Goal: Task Accomplishment & Management: Manage account settings

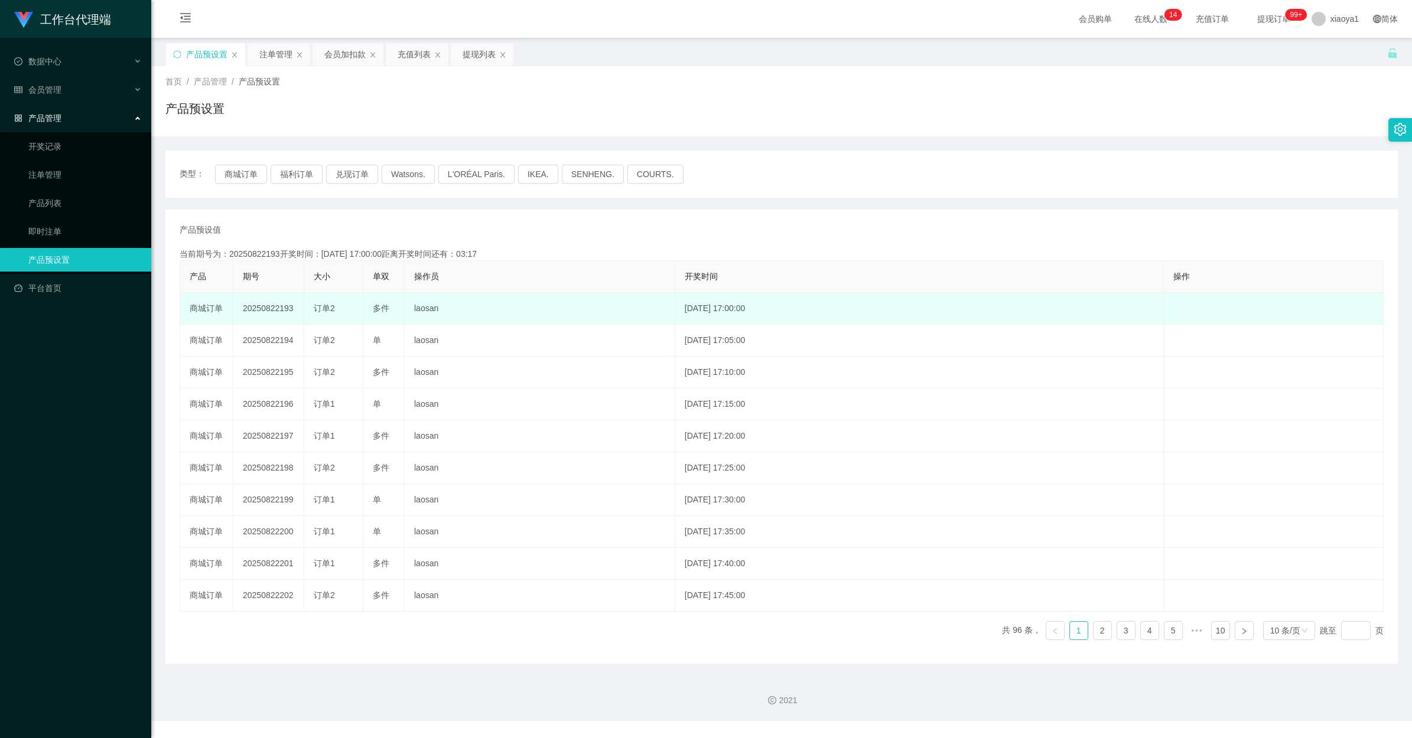
drag, startPoint x: 331, startPoint y: 338, endPoint x: 302, endPoint y: 324, distance: 32.2
click at [331, 338] on span "订单2" at bounding box center [324, 339] width 21 height 9
click at [278, 306] on td "20250822193" at bounding box center [268, 309] width 71 height 32
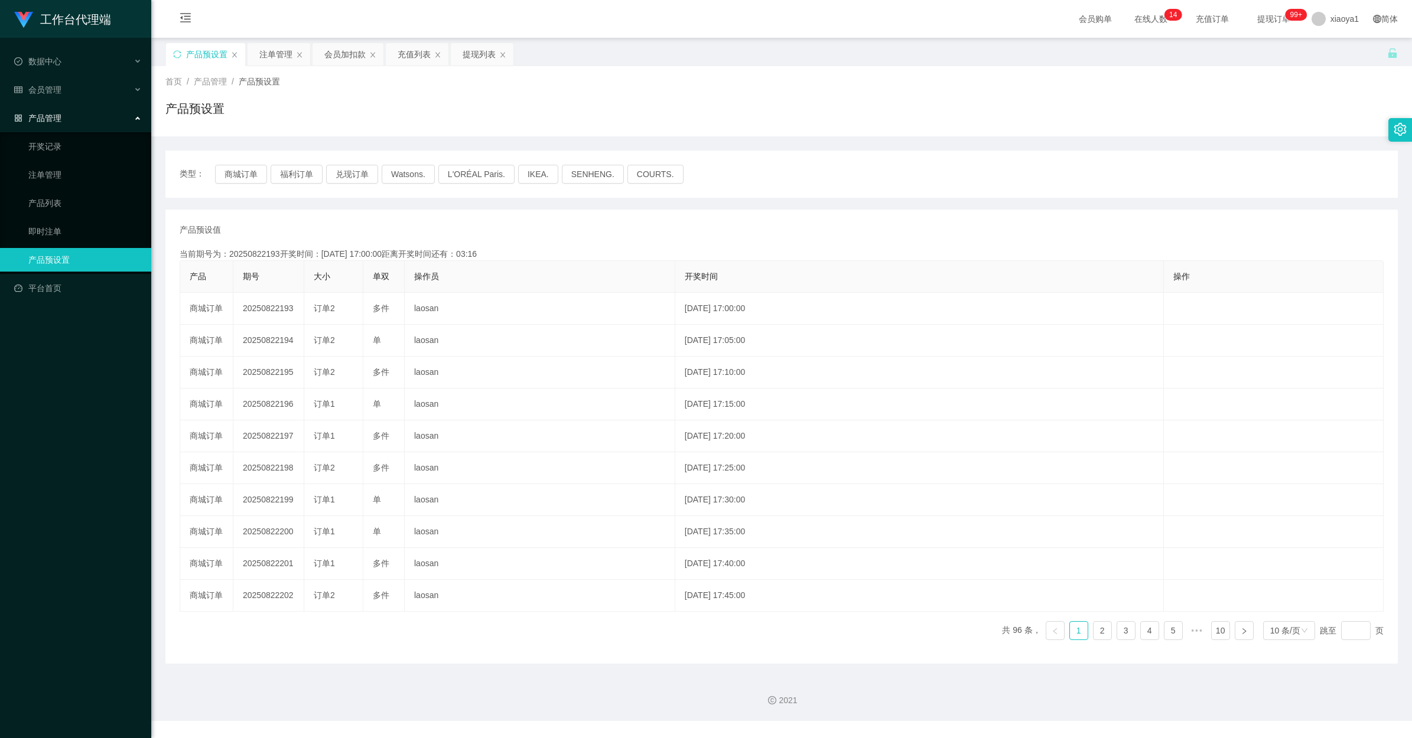
copy td "20250822193"
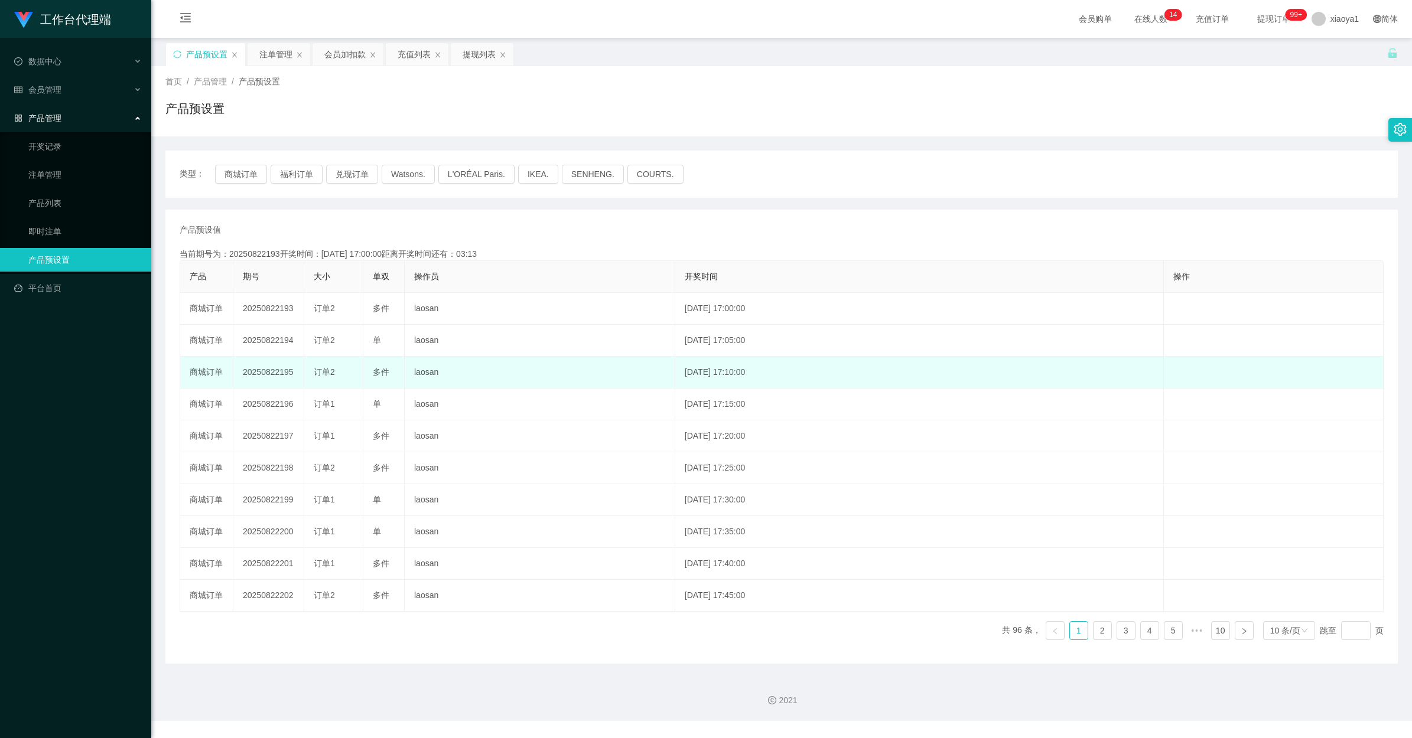
click at [346, 361] on td "订单2" at bounding box center [333, 373] width 59 height 32
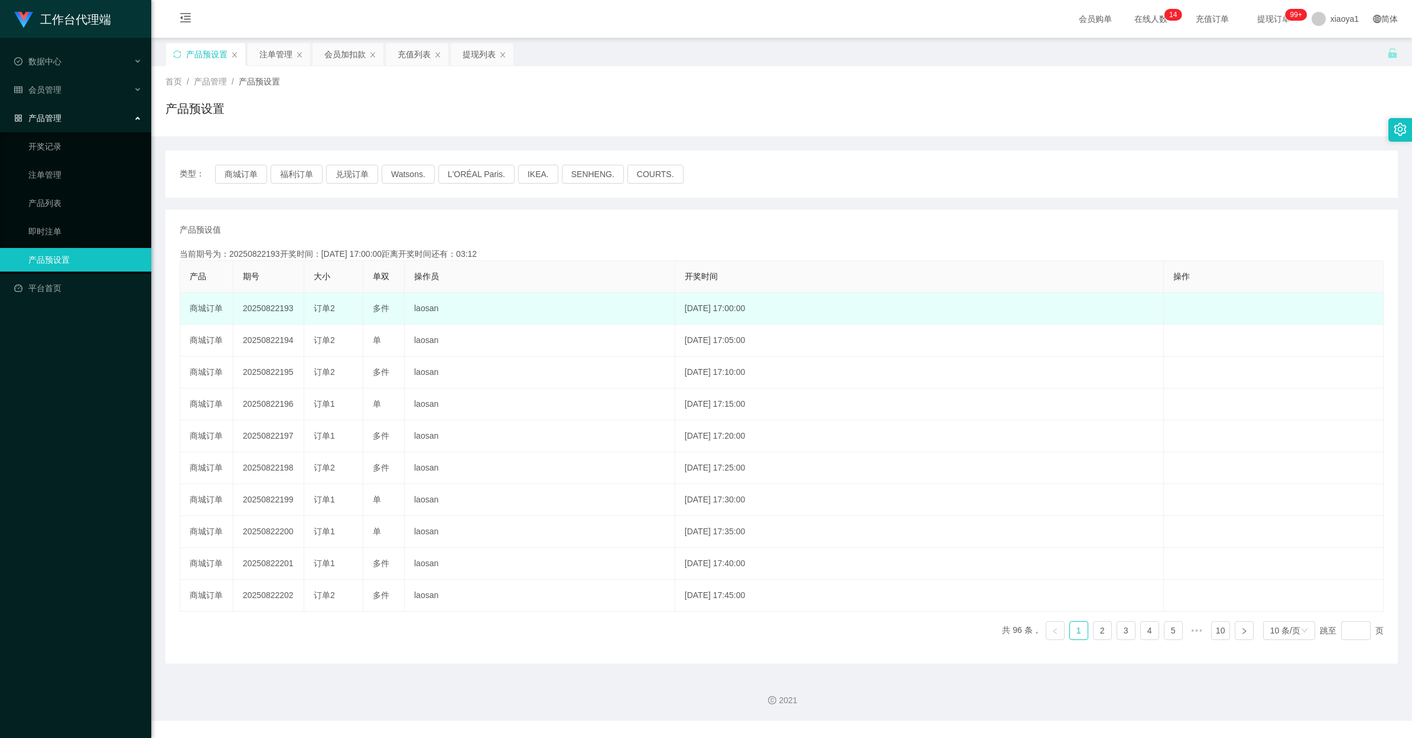
click at [273, 308] on td "20250822193" at bounding box center [268, 309] width 71 height 32
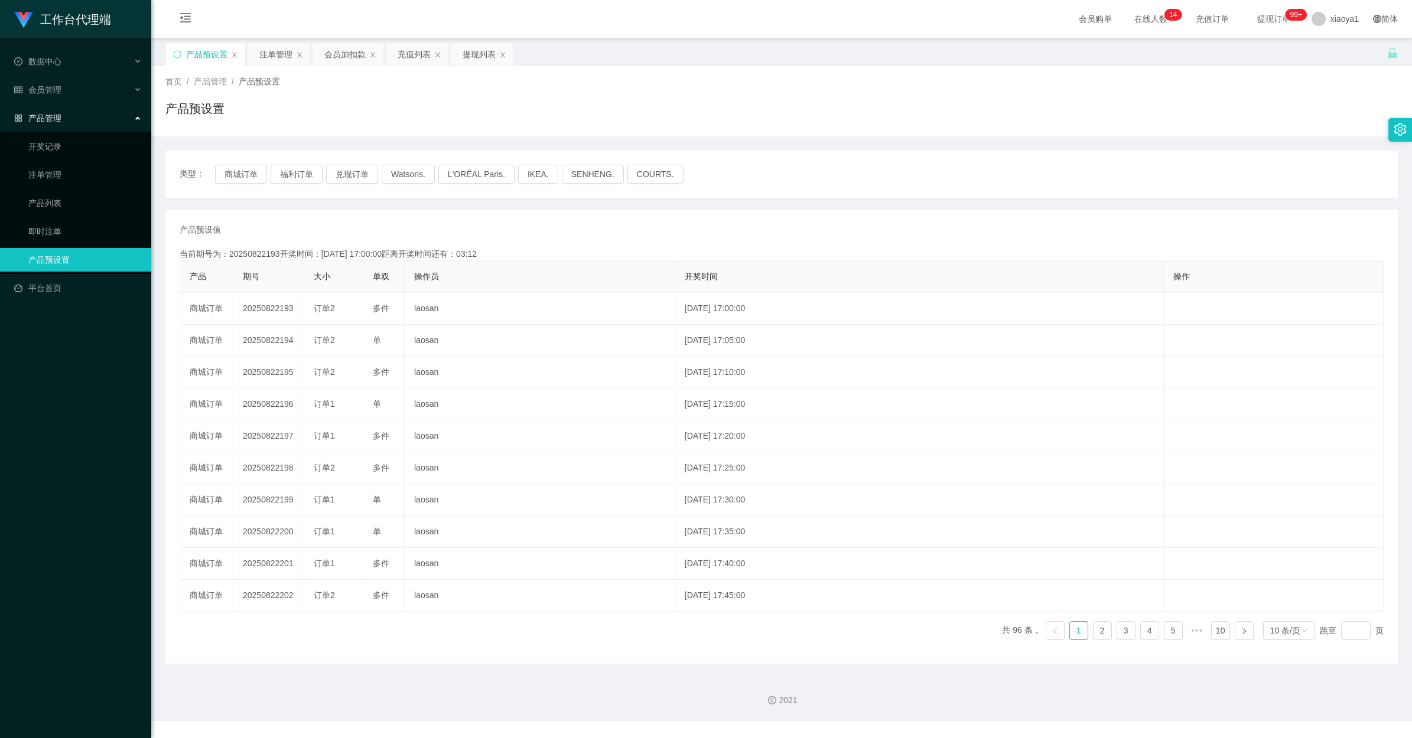
copy td "20250822193"
click at [230, 179] on button "商城订单" at bounding box center [241, 174] width 52 height 19
click at [624, 258] on div "当前期号为：20250822193开奖时间：[DATE] 17:00:00距离开奖时间还有：02:41" at bounding box center [782, 254] width 1204 height 12
click at [476, 66] on div "首页 / 产品管理 / 产品预设置 / 产品预设置" at bounding box center [781, 101] width 1260 height 70
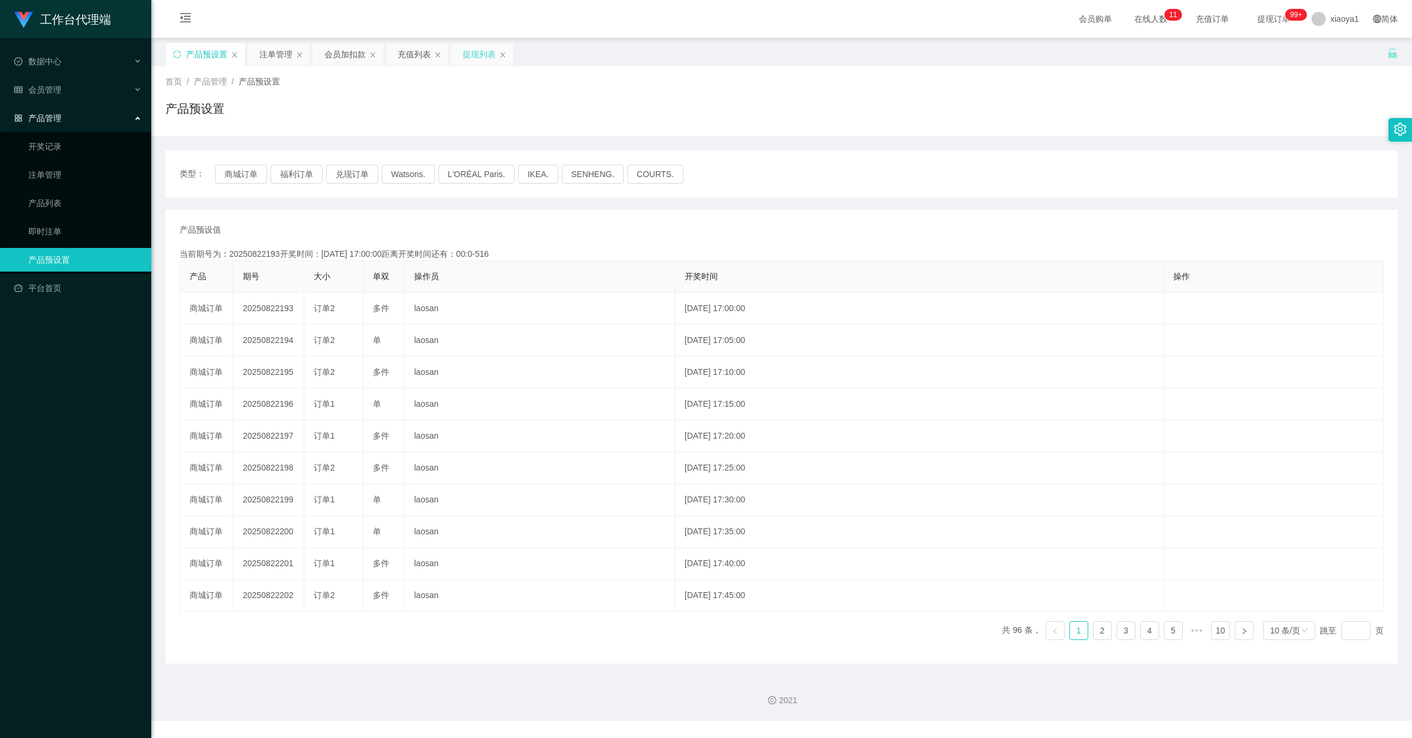
click at [481, 51] on div "提现列表" at bounding box center [478, 54] width 33 height 22
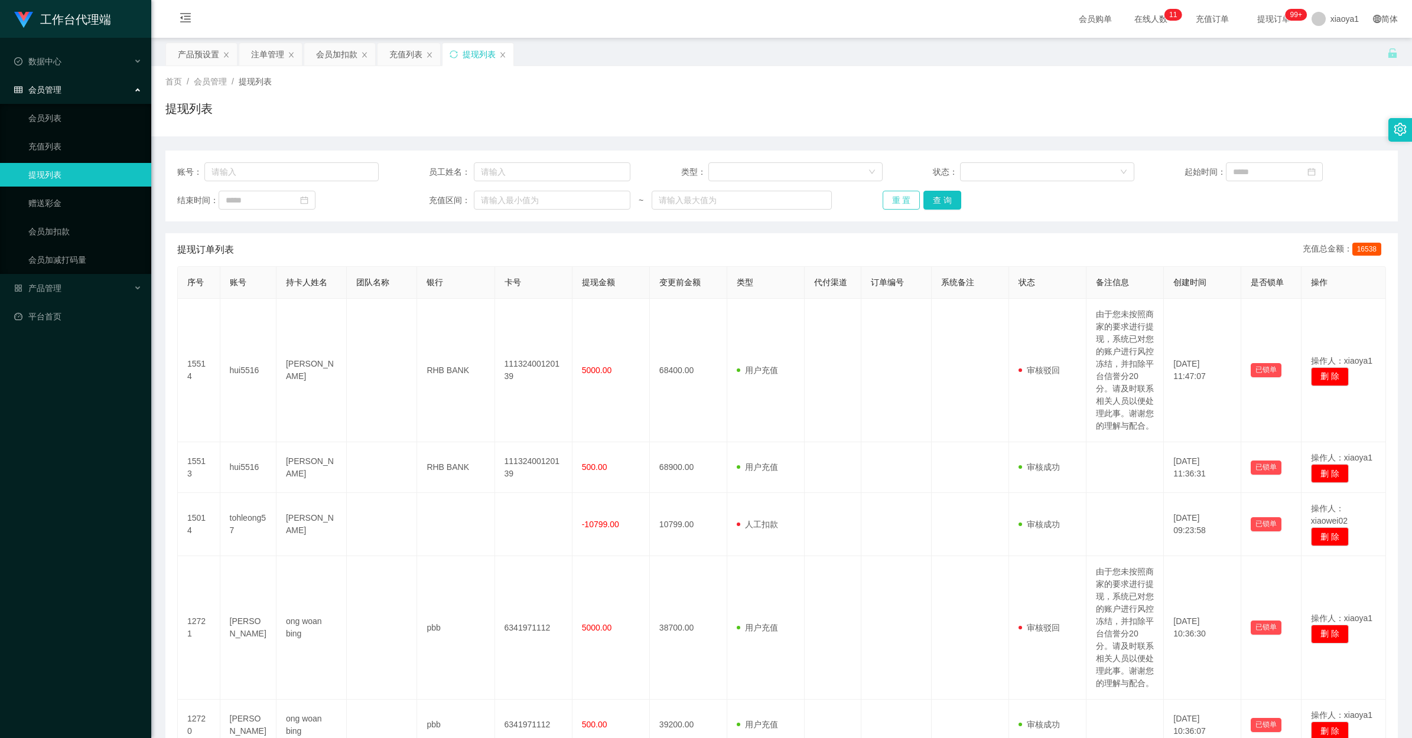
click at [893, 195] on button "重 置" at bounding box center [901, 200] width 38 height 19
click at [893, 195] on div "重 置 查 询" at bounding box center [982, 200] width 201 height 19
drag, startPoint x: 893, startPoint y: 195, endPoint x: 716, endPoint y: 102, distance: 200.3
click at [766, 95] on div "首页 / 会员管理 / 提现列表 / 提现列表" at bounding box center [781, 101] width 1232 height 51
click at [269, 174] on input "text" at bounding box center [291, 171] width 174 height 19
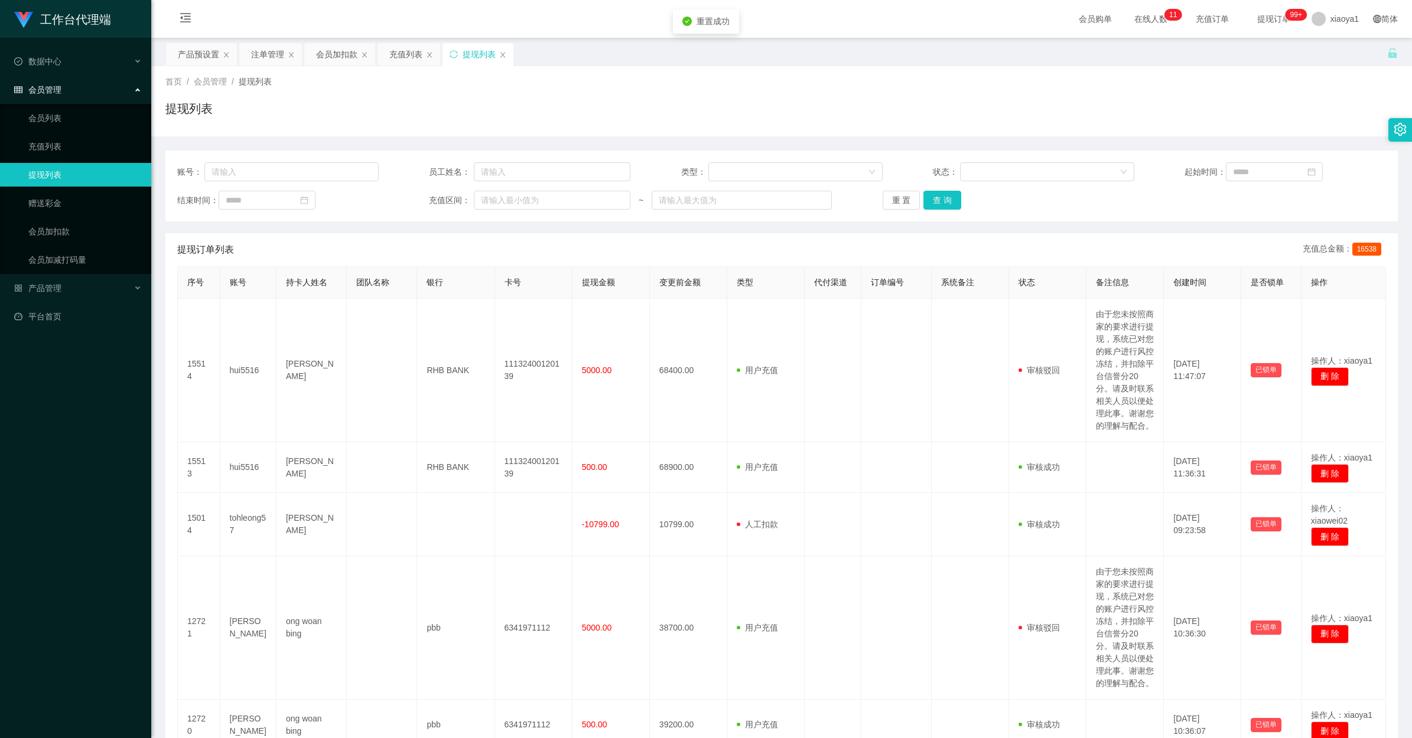
click at [508, 142] on div "账号： 员工姓名： 类型： 状态： 起始时间： 结束时间： 充值区间： ~ 重 置 查 询 提现订单列表 充值总金额： 16538 序号 账号 持卡人姓名 团…" at bounding box center [781, 595] width 1232 height 918
click at [341, 172] on input "text" at bounding box center [291, 171] width 174 height 19
click at [305, 149] on div "账号： 员工姓名： 类型： 状态： 起始时间： 结束时间： 充值区间： ~ 重 置 查 询 提现订单列表 充值总金额： 16538 序号 账号 持卡人姓名 团…" at bounding box center [781, 595] width 1232 height 918
click at [296, 180] on input "text" at bounding box center [291, 171] width 174 height 19
click at [901, 200] on button "重 置" at bounding box center [901, 200] width 38 height 19
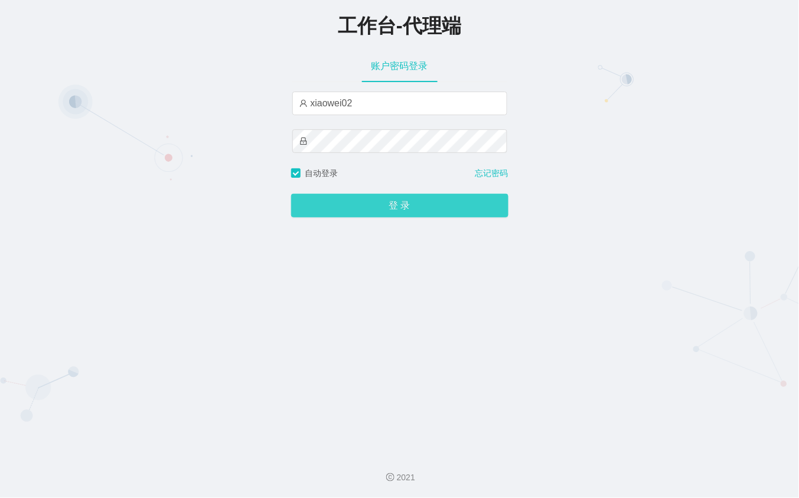
click at [362, 201] on button "登 录" at bounding box center [399, 206] width 217 height 24
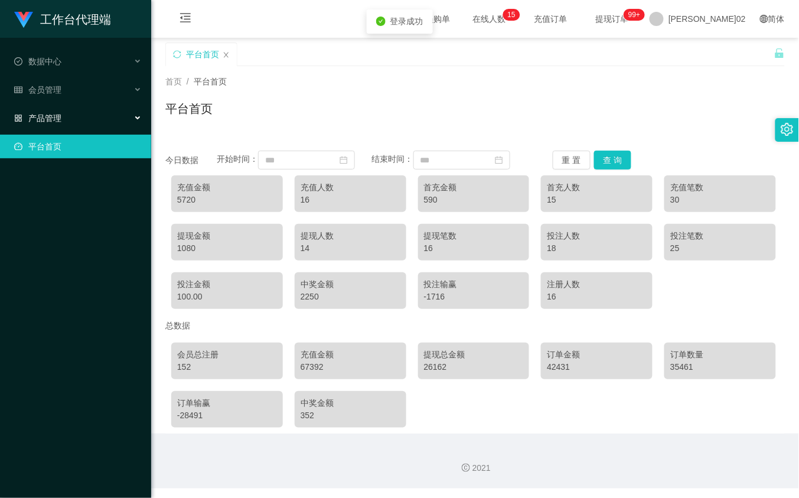
click at [51, 113] on font "产品管理" at bounding box center [44, 117] width 33 height 9
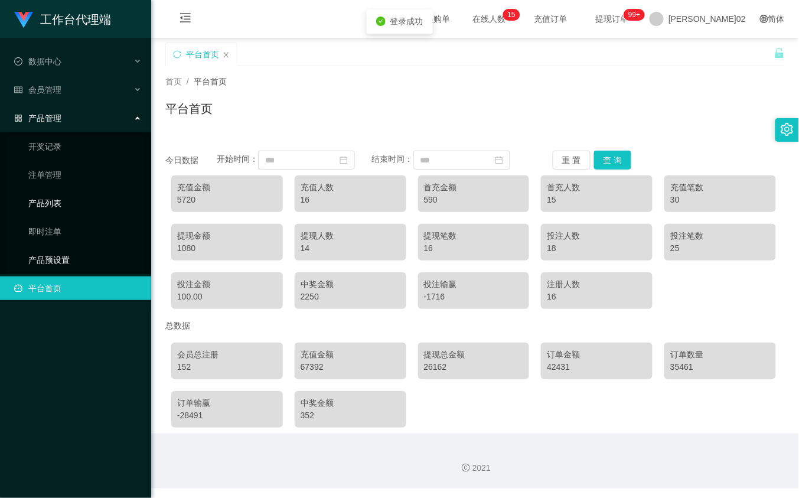
drag, startPoint x: 59, startPoint y: 249, endPoint x: 56, endPoint y: 213, distance: 36.1
click at [59, 249] on link "产品预设置" at bounding box center [84, 260] width 113 height 24
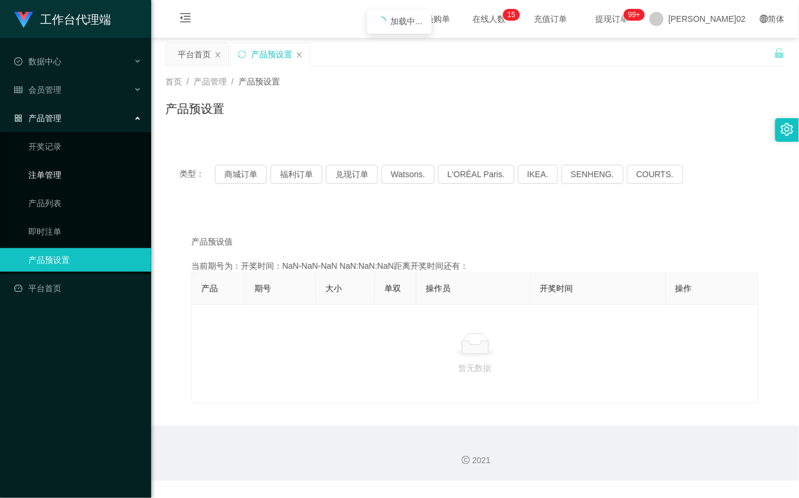
click at [57, 170] on link "注单管理" at bounding box center [84, 175] width 113 height 24
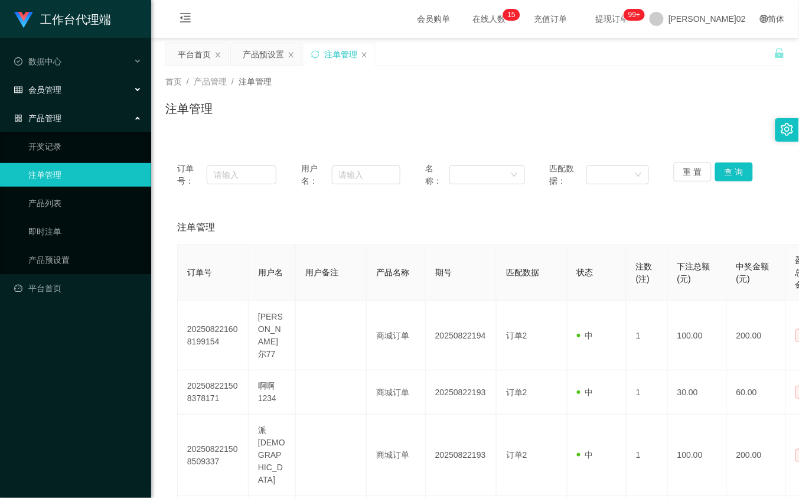
click at [54, 82] on div "会员管理" at bounding box center [75, 90] width 151 height 24
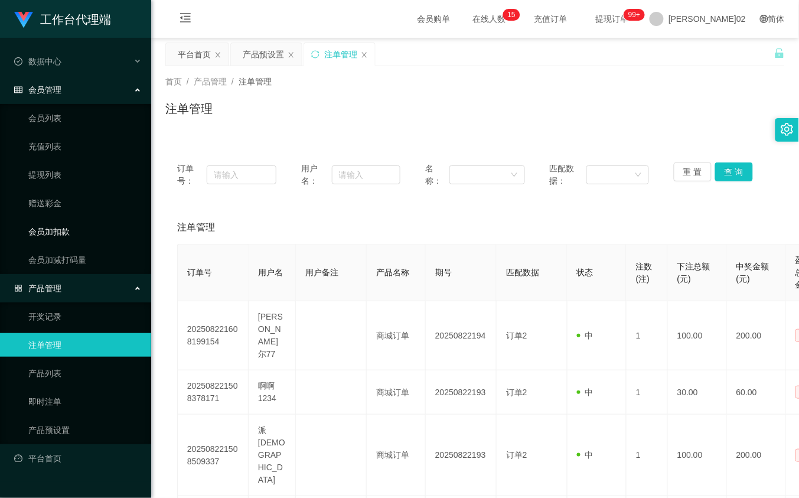
click at [63, 229] on link "会员加扣款" at bounding box center [84, 232] width 113 height 24
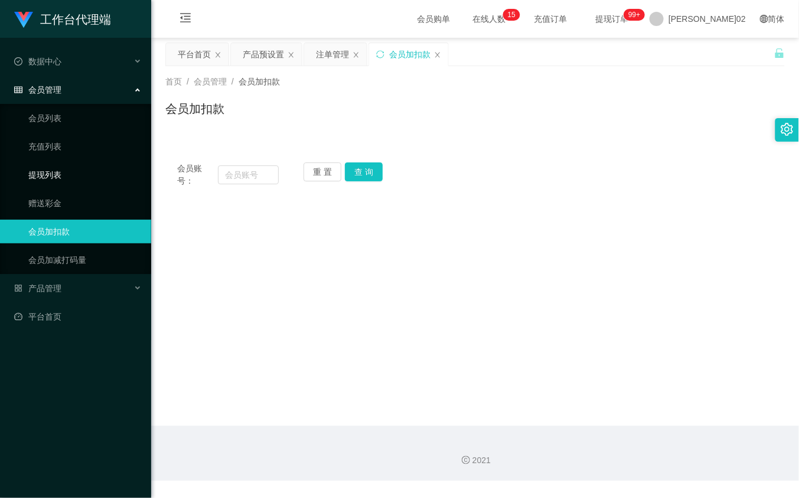
click at [59, 169] on link "提现列表" at bounding box center [84, 175] width 113 height 24
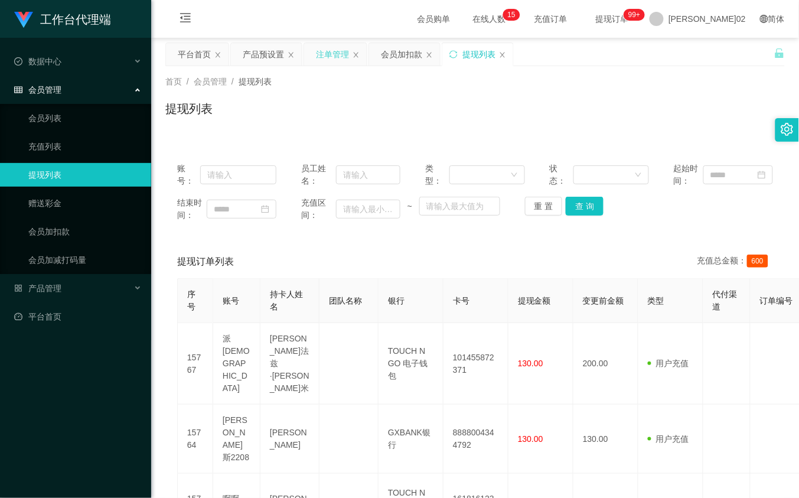
click at [331, 57] on div "注单管理" at bounding box center [332, 54] width 33 height 22
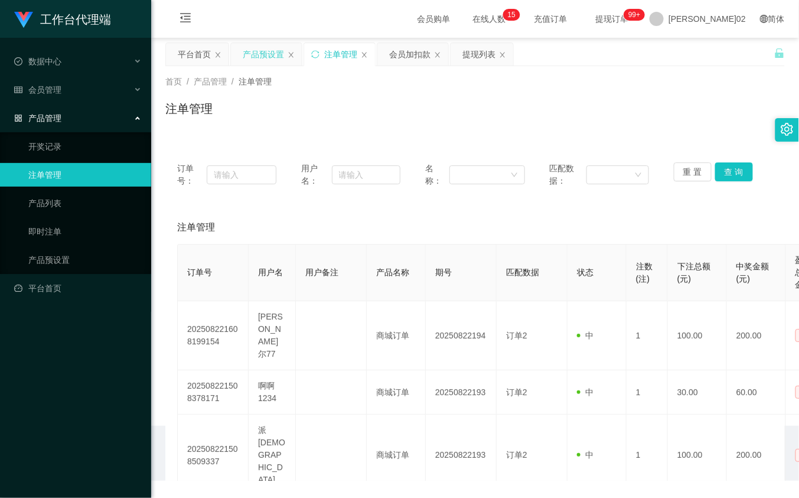
click at [260, 53] on div "产品预设置" at bounding box center [263, 54] width 41 height 22
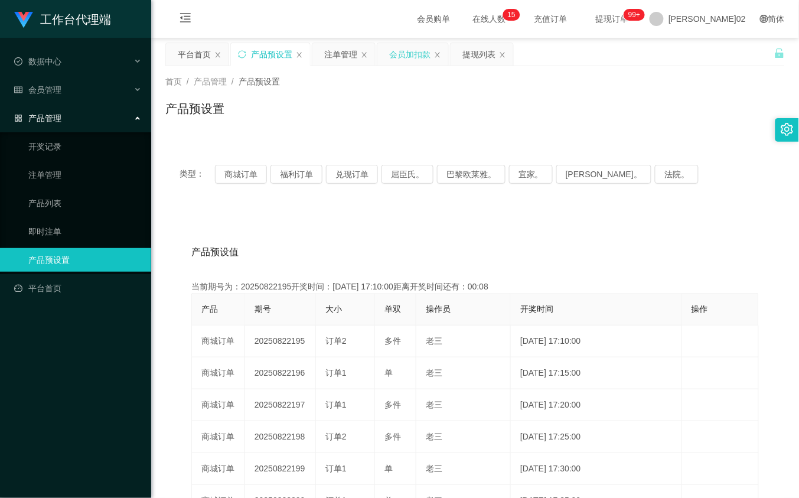
click at [425, 58] on div "会员加扣款" at bounding box center [409, 54] width 41 height 22
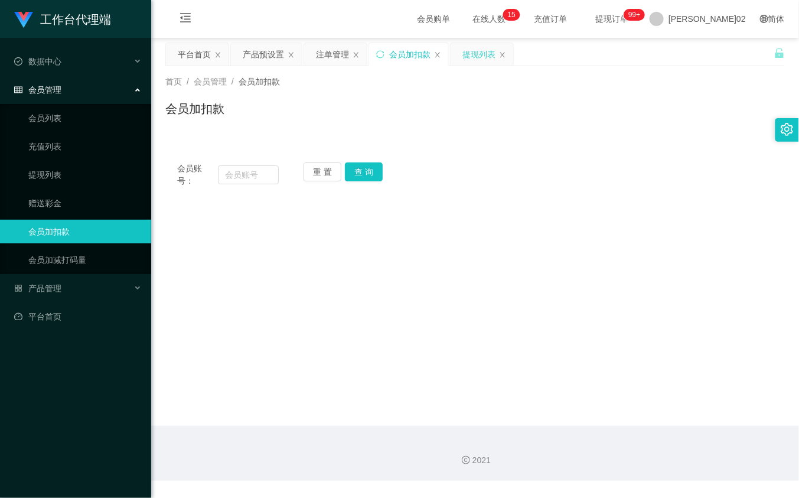
click at [462, 50] on div "提现列表" at bounding box center [482, 54] width 63 height 22
drag, startPoint x: 465, startPoint y: 48, endPoint x: 548, endPoint y: 1, distance: 94.7
click at [467, 49] on div "提现列表" at bounding box center [478, 54] width 33 height 22
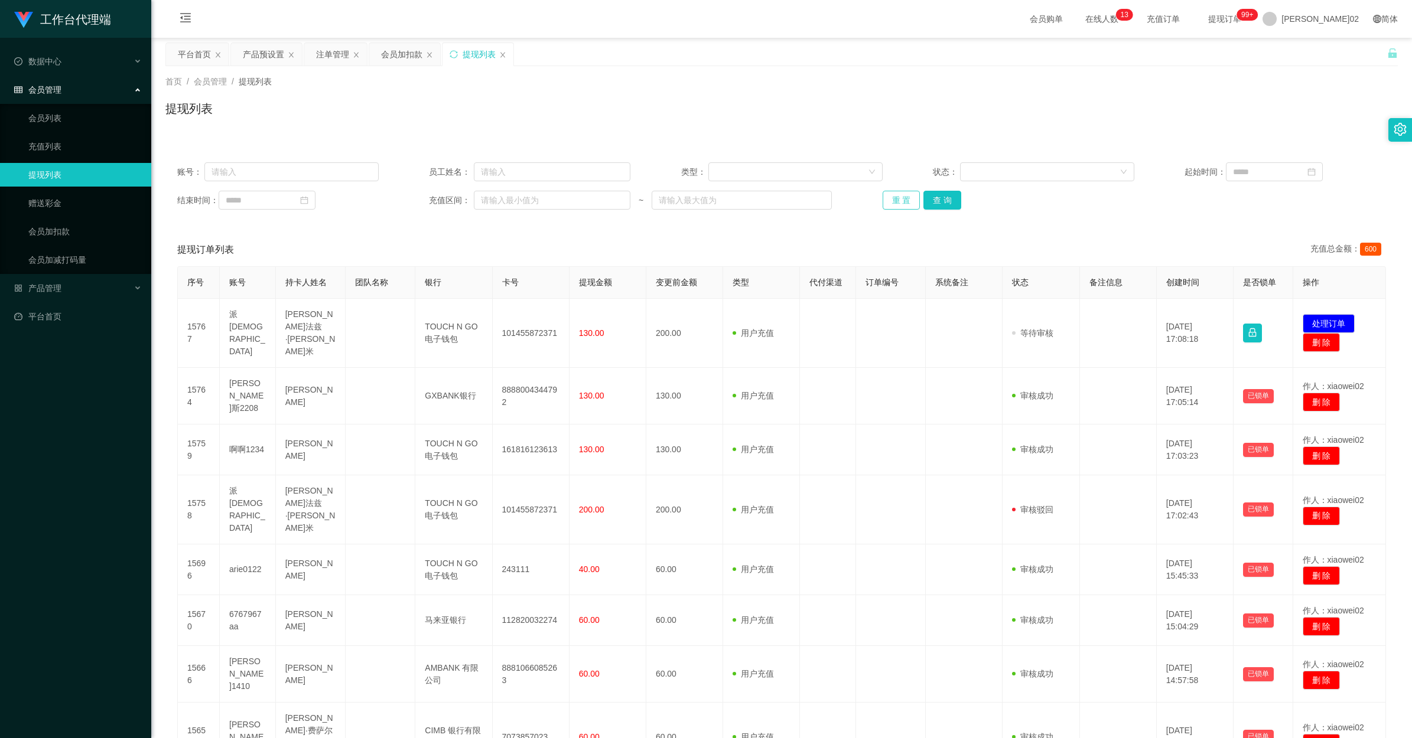
drag, startPoint x: 884, startPoint y: 199, endPoint x: 902, endPoint y: 206, distance: 20.0
click at [799, 199] on button "重 置" at bounding box center [901, 200] width 38 height 19
click at [799, 260] on div "提现订单列表 充值总金额： 600" at bounding box center [781, 249] width 1208 height 33
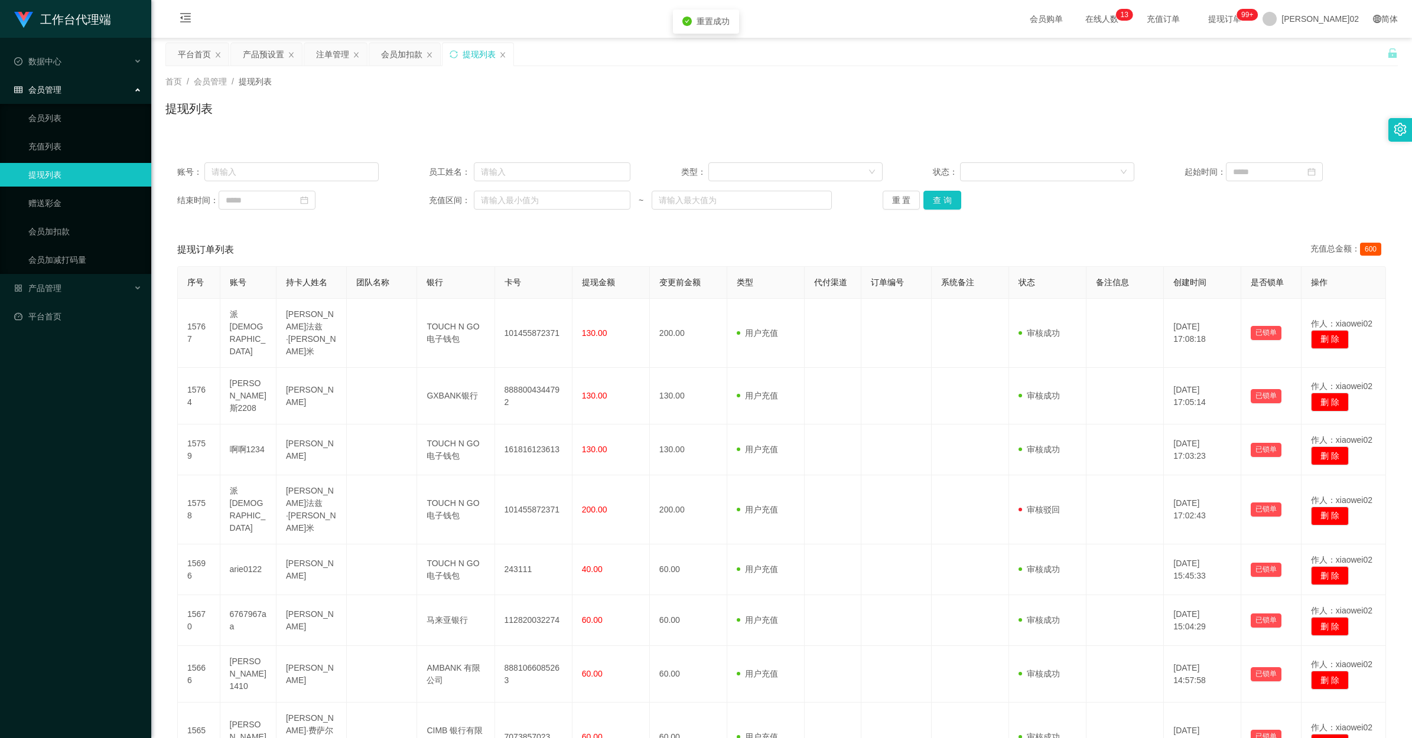
click at [799, 226] on div "账号： 员工姓名： 类型： 状态： 起始时间： 结束时间： 充值区间： ~ 重 置 查 询 提现订单列表 充值总金额： 600 序号 账号 持卡人姓名 团队名…" at bounding box center [781, 543] width 1232 height 785
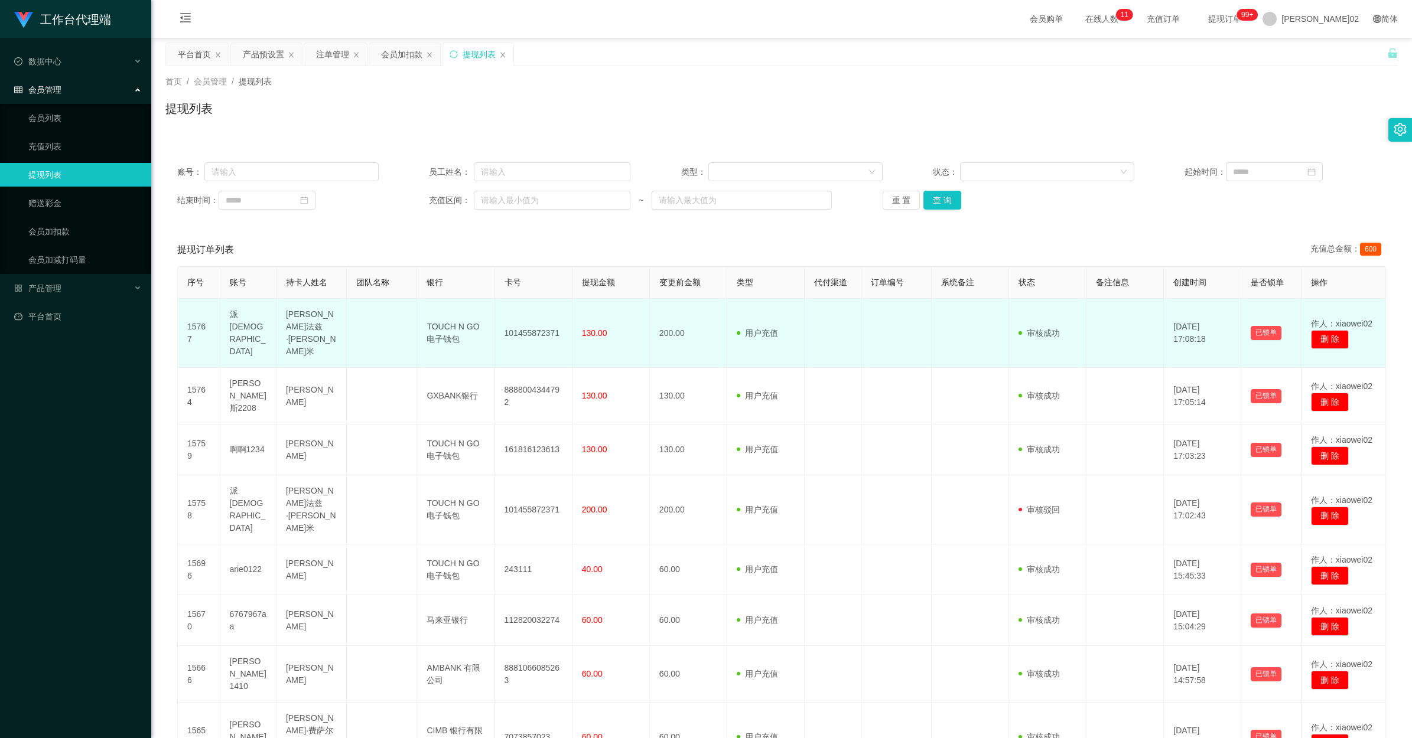
click at [665, 327] on td "200.00" at bounding box center [688, 333] width 77 height 69
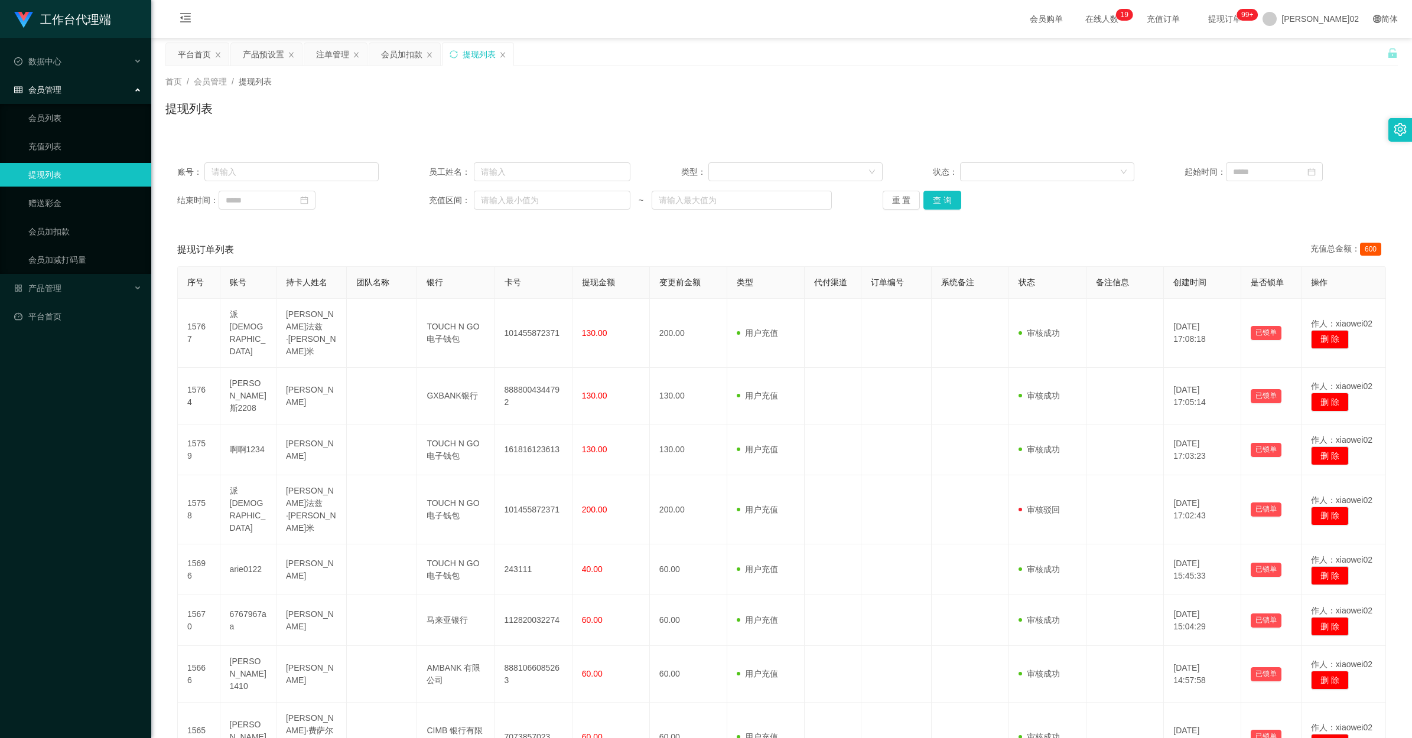
drag, startPoint x: 402, startPoint y: 58, endPoint x: 377, endPoint y: 75, distance: 30.1
click at [400, 58] on div "会员加扣款" at bounding box center [401, 54] width 41 height 22
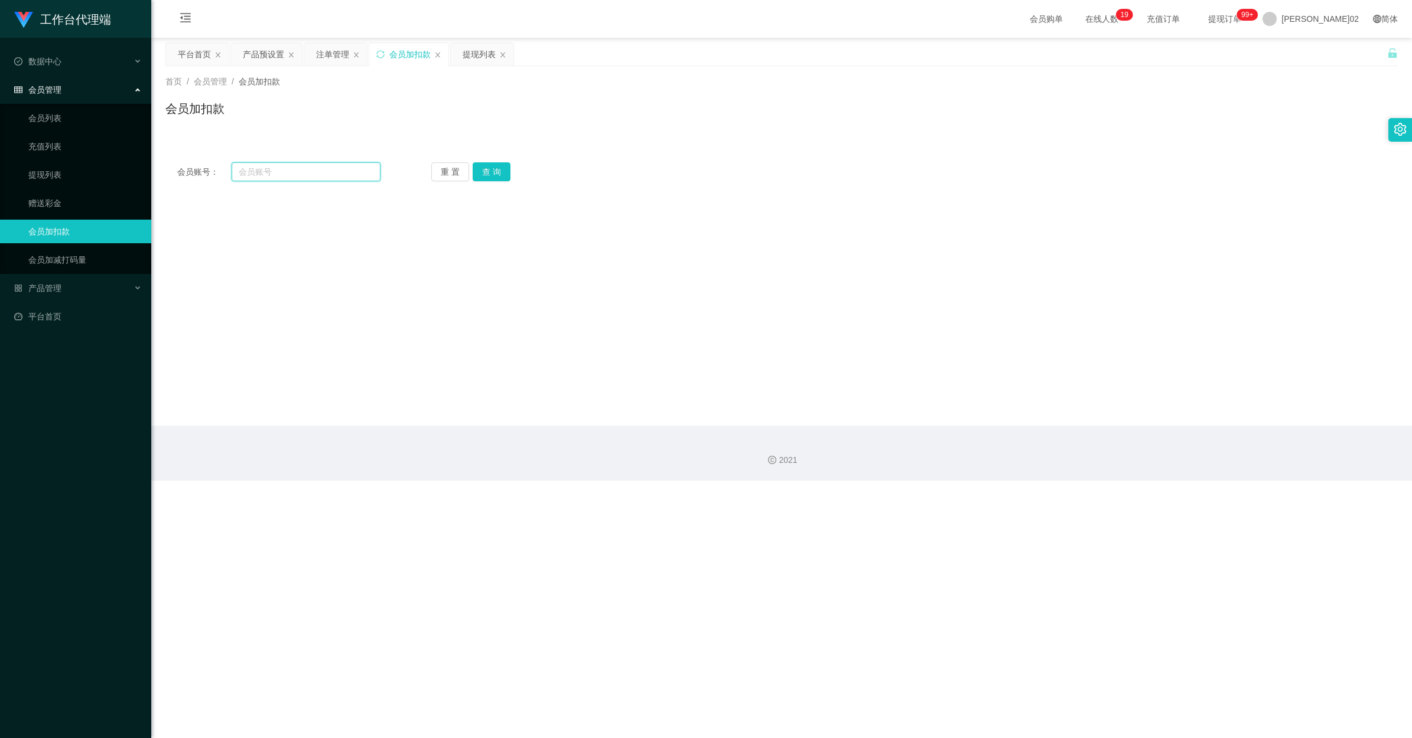
click at [243, 171] on input "text" at bounding box center [306, 171] width 149 height 19
paste input "Aaaa1234"
type input "Aaaa1234"
click at [485, 172] on button "查 询" at bounding box center [492, 171] width 38 height 19
click at [471, 48] on div "提现列表" at bounding box center [478, 54] width 33 height 22
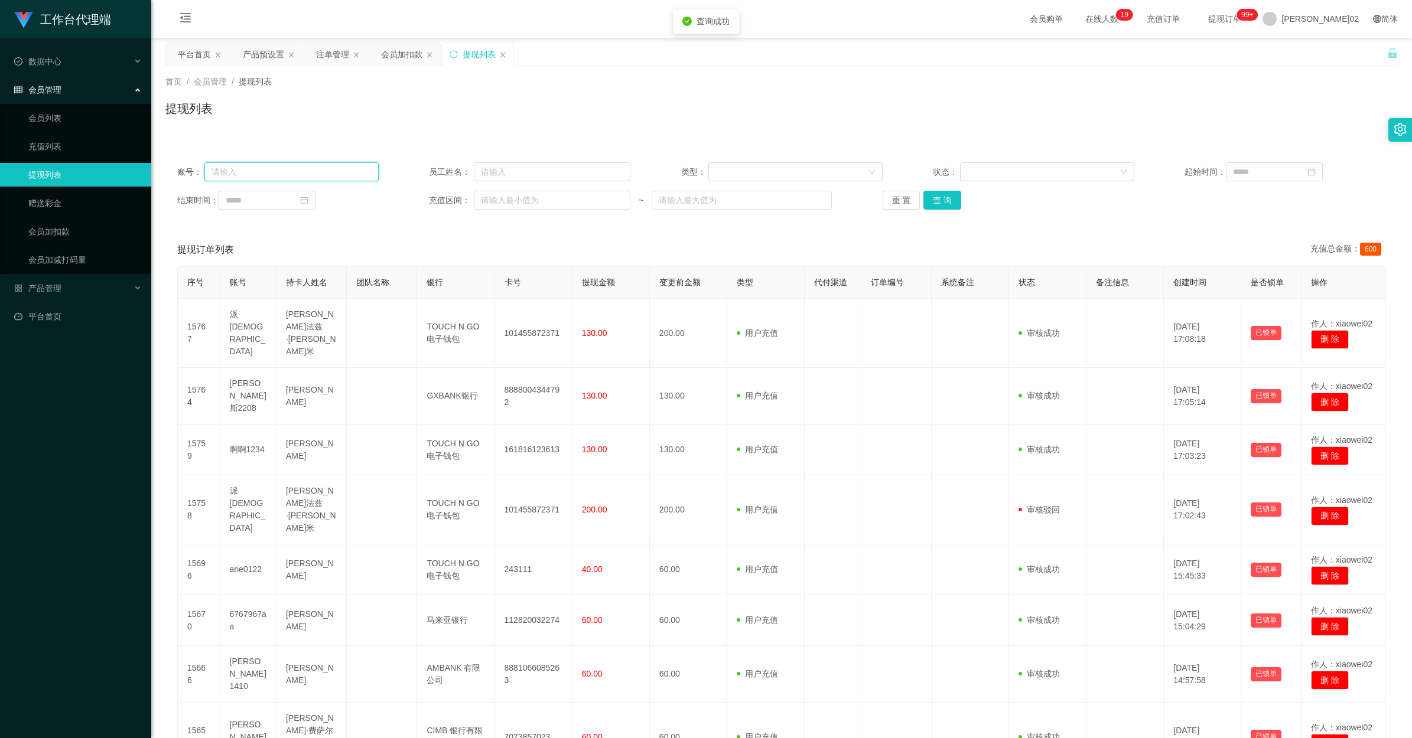
click at [368, 167] on input "text" at bounding box center [291, 171] width 174 height 19
paste input "Aaaa1234"
type input "Aaaa1234"
click at [799, 204] on button "查 询" at bounding box center [942, 200] width 38 height 19
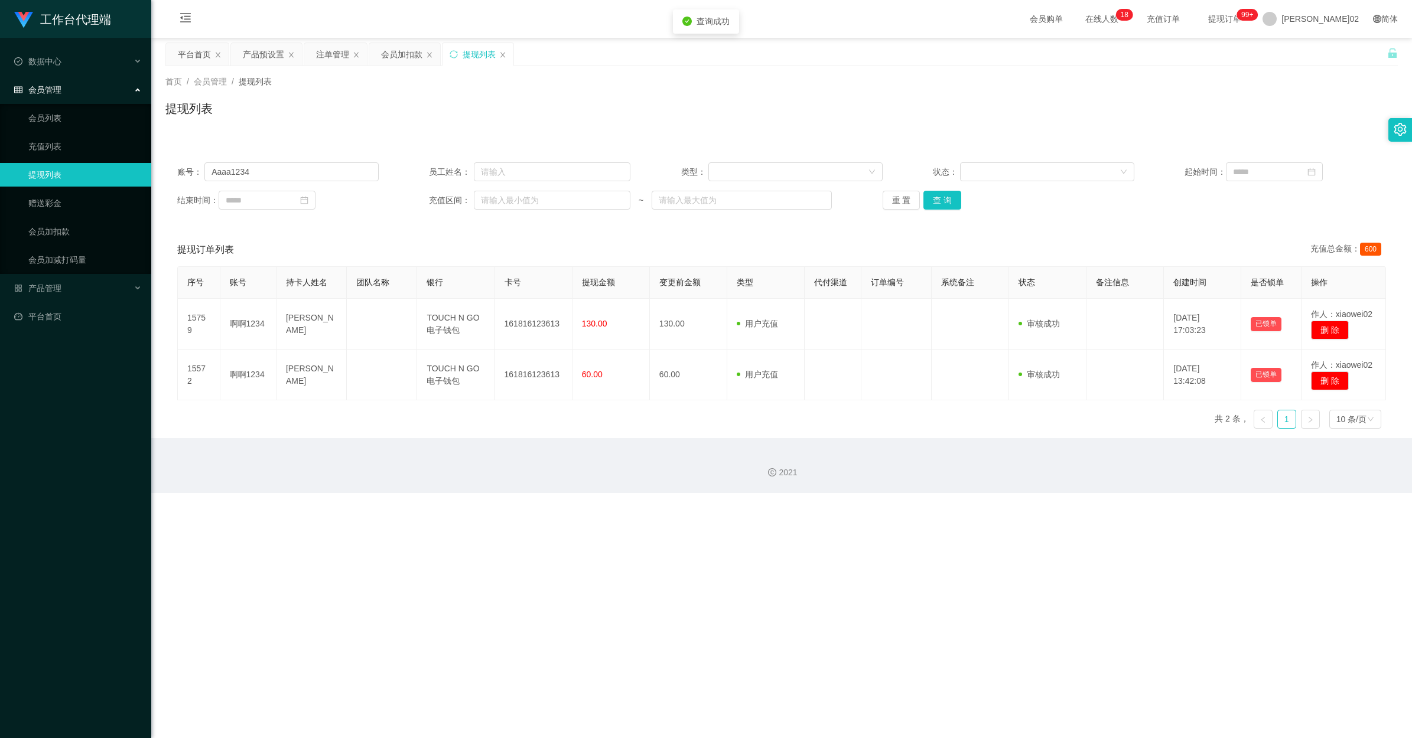
click at [799, 132] on div "首页 / 会员管理 / 提现列表 / 提现列表" at bounding box center [781, 101] width 1260 height 70
click at [799, 83] on div "首页 / 会员管理 / 提现列表 /" at bounding box center [781, 82] width 1232 height 12
drag, startPoint x: 282, startPoint y: 170, endPoint x: 213, endPoint y: 148, distance: 72.9
click at [199, 166] on div "账号： Aaaa1234" at bounding box center [277, 171] width 201 height 19
drag, startPoint x: 397, startPoint y: 54, endPoint x: 390, endPoint y: 72, distance: 19.3
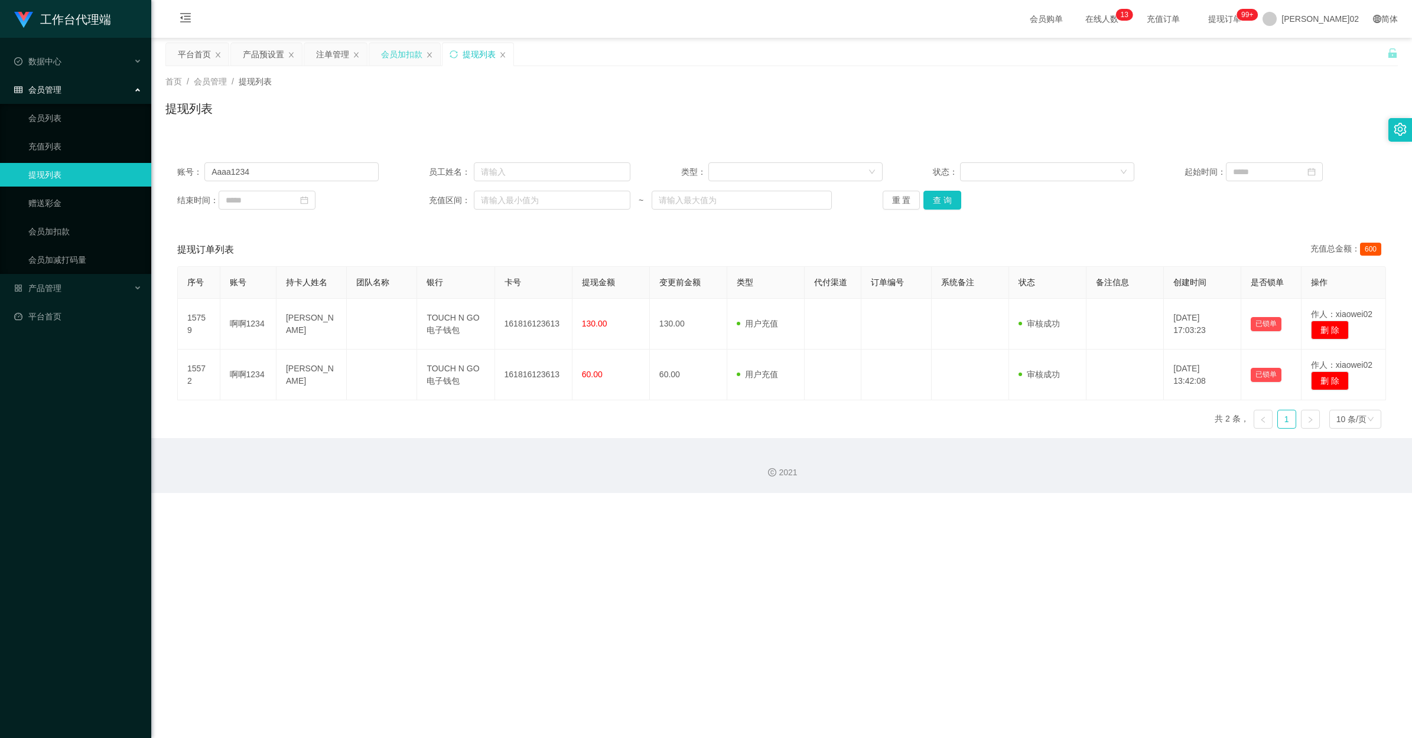
click at [399, 54] on div "会员加扣款" at bounding box center [401, 54] width 41 height 22
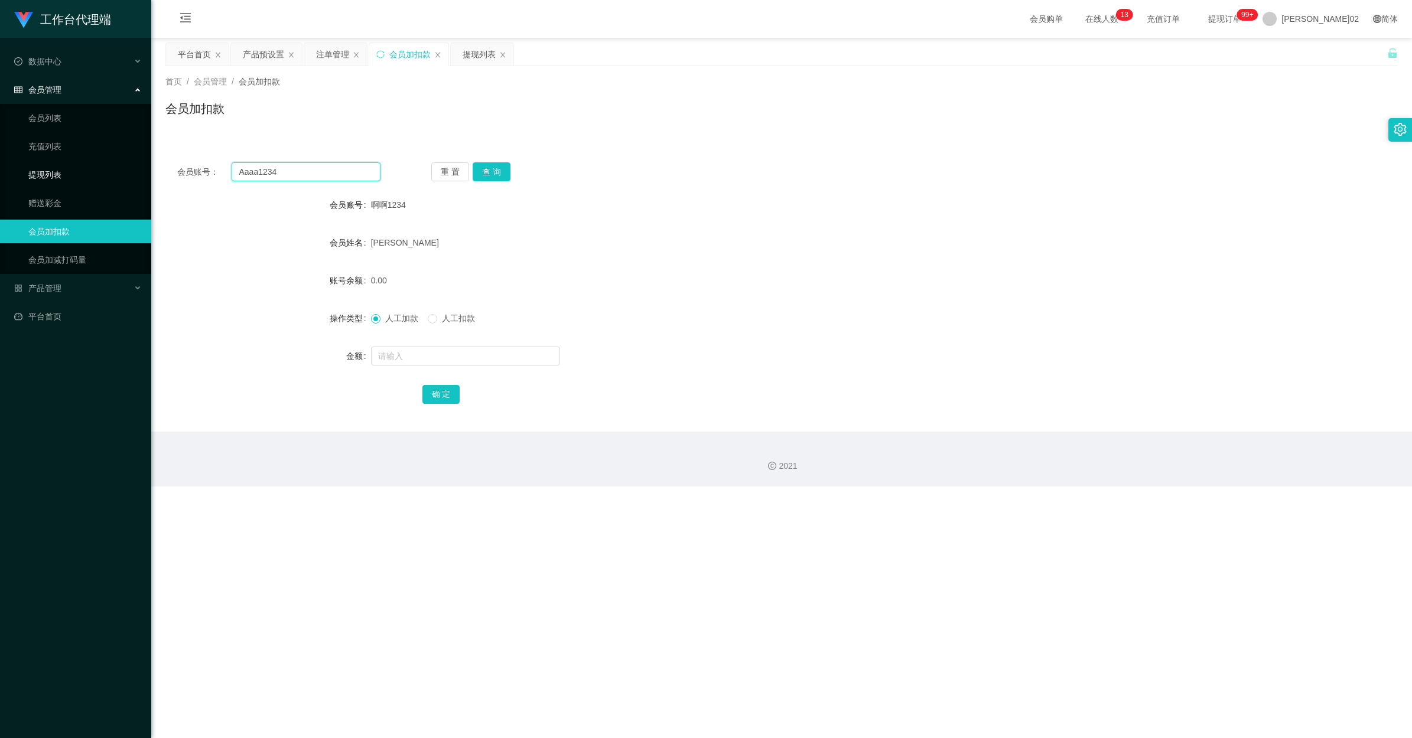
drag, startPoint x: 325, startPoint y: 175, endPoint x: 58, endPoint y: 175, distance: 267.6
click at [58, 175] on section "工作台代理端 数据中心 会员管理 会员列表 充值列表 提现列表 赠送彩金 会员加扣款 会员加减打码量 产品管理 开奖记录 注单管理 产品列表 即时注单 产品预…" at bounding box center [706, 243] width 1412 height 487
paste input "Faisal77"
type input "Faisal77"
click at [494, 182] on div "会员账号： Faisal77 重 置 查 询 会员账号 啊啊1234 会员姓名 吴成毅 账号余额 0.00 操作类型 人工加款 人工扣款 金额 确 定" at bounding box center [781, 291] width 1232 height 281
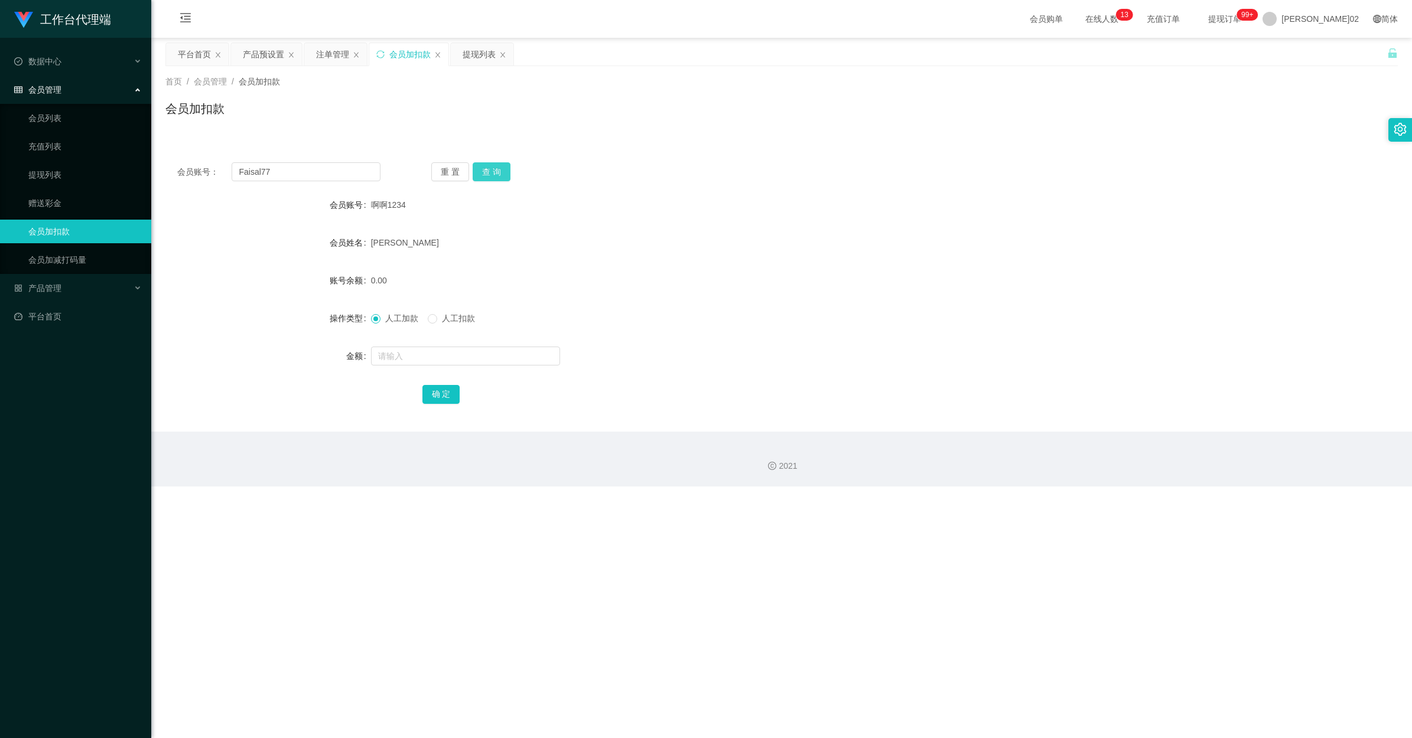
click at [494, 171] on button "查 询" at bounding box center [492, 171] width 38 height 19
click at [462, 57] on div "提现列表" at bounding box center [482, 54] width 63 height 22
click at [318, 51] on div "注单管理" at bounding box center [332, 54] width 33 height 22
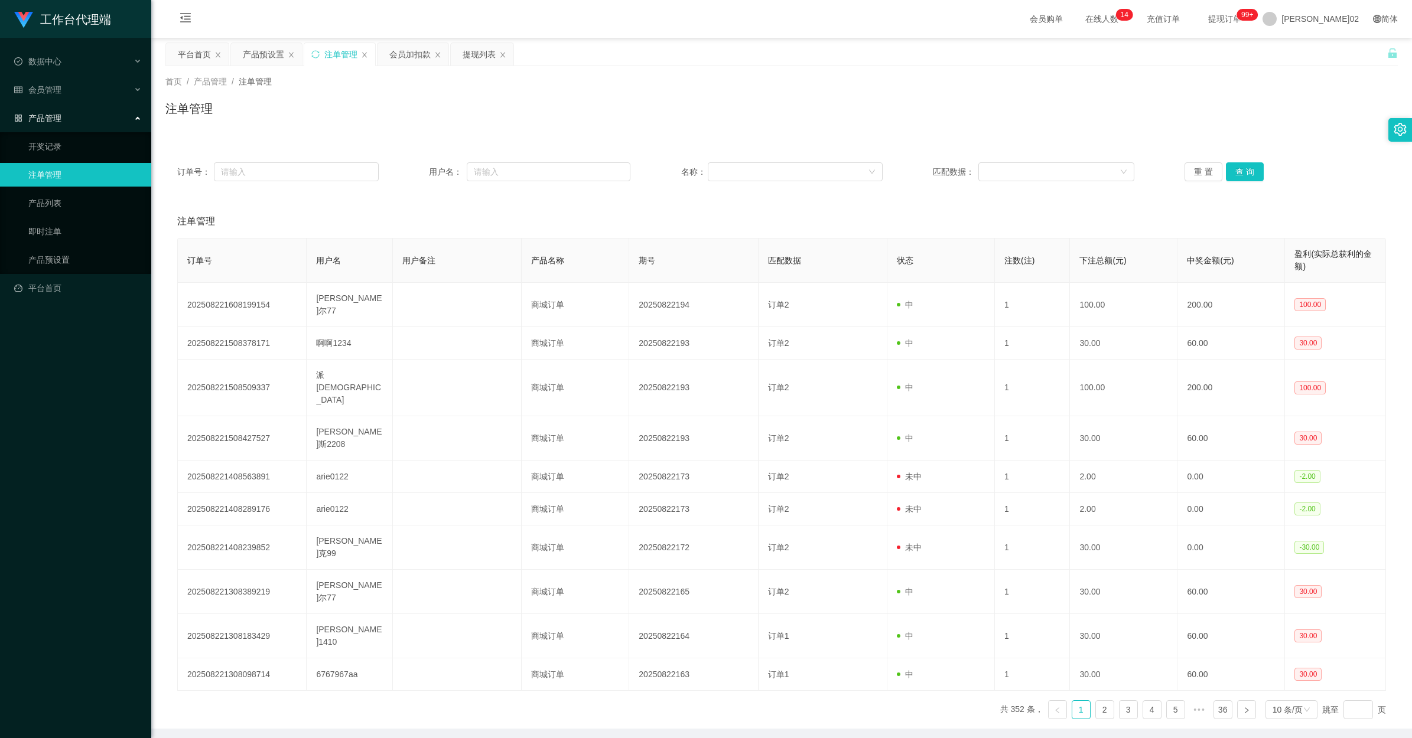
click at [464, 169] on span "用户名：" at bounding box center [448, 172] width 38 height 12
click at [493, 169] on input "text" at bounding box center [549, 171] width 164 height 19
paste input "Faisal77"
type input "Faisal77"
click at [799, 167] on button "查 询" at bounding box center [1245, 171] width 38 height 19
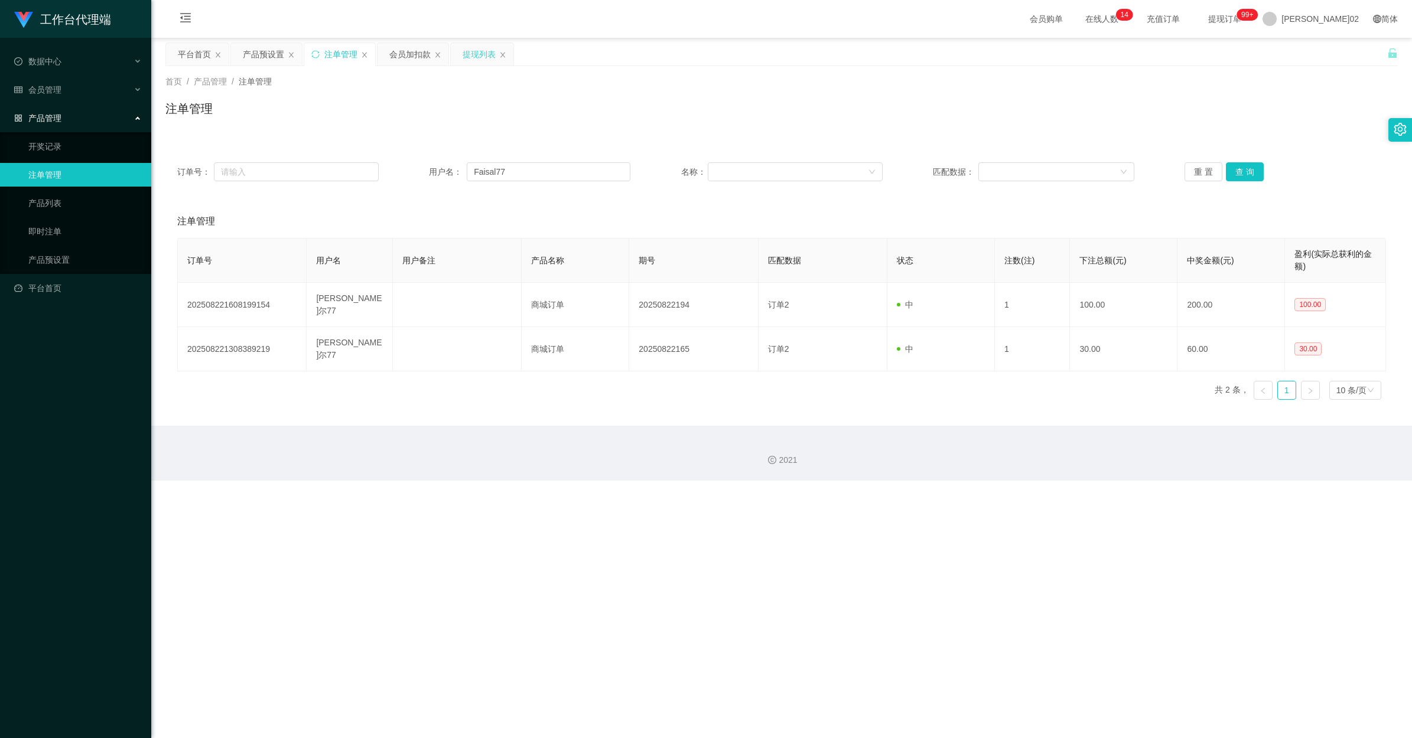
click at [467, 50] on div "提现列表" at bounding box center [478, 54] width 33 height 22
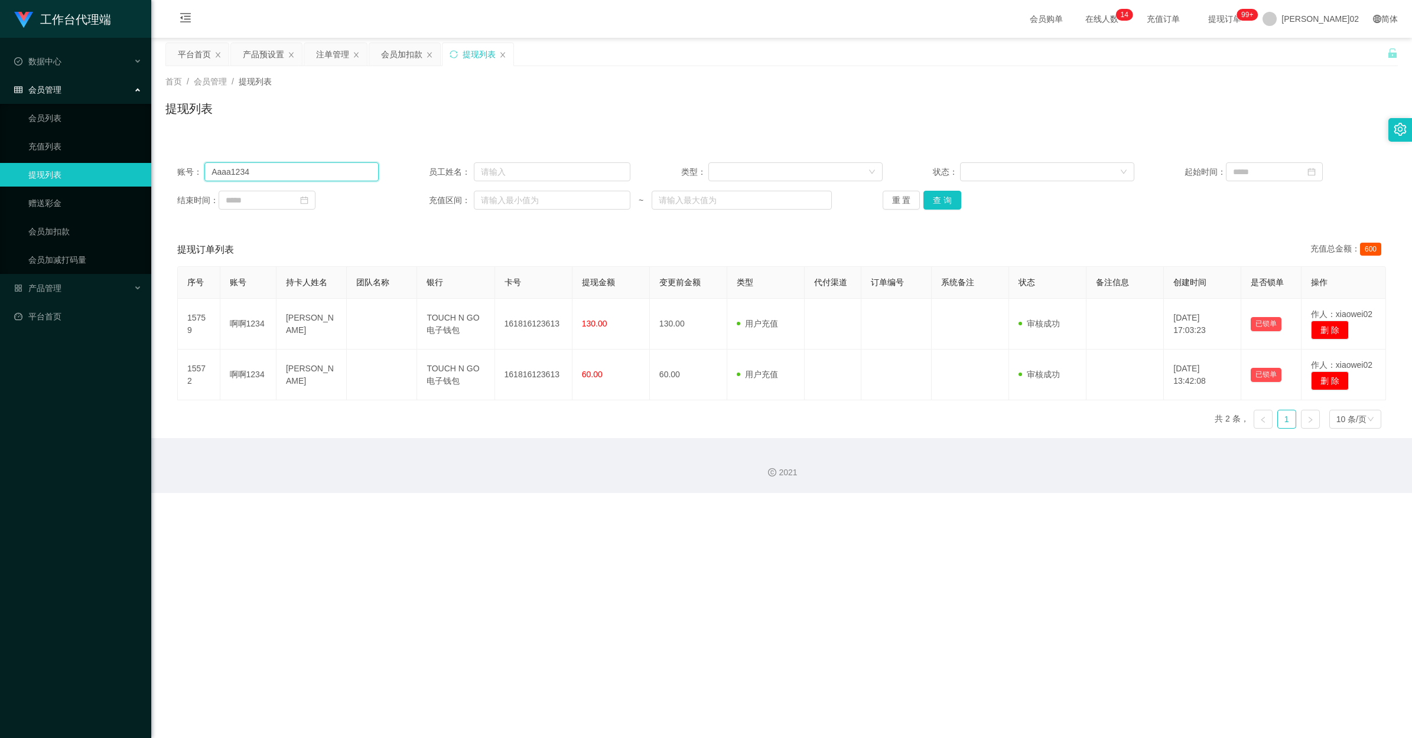
drag, startPoint x: 343, startPoint y: 168, endPoint x: 7, endPoint y: 172, distance: 335.5
click at [7, 172] on section "工作台代理端 数据中心 会员管理 会员列表 充值列表 提现列表 赠送彩金 会员加扣款 会员加减打码量 产品管理 开奖记录 注单管理 产品列表 即时注单 产品预…" at bounding box center [706, 246] width 1412 height 493
paste input "Faisal77"
type input "Faisal77"
click at [799, 190] on div "账号： Faisal77 员工姓名： 类型： 状态： 起始时间： 结束时间： 充值区间： ~ 重 置 查 询" at bounding box center [781, 186] width 1232 height 71
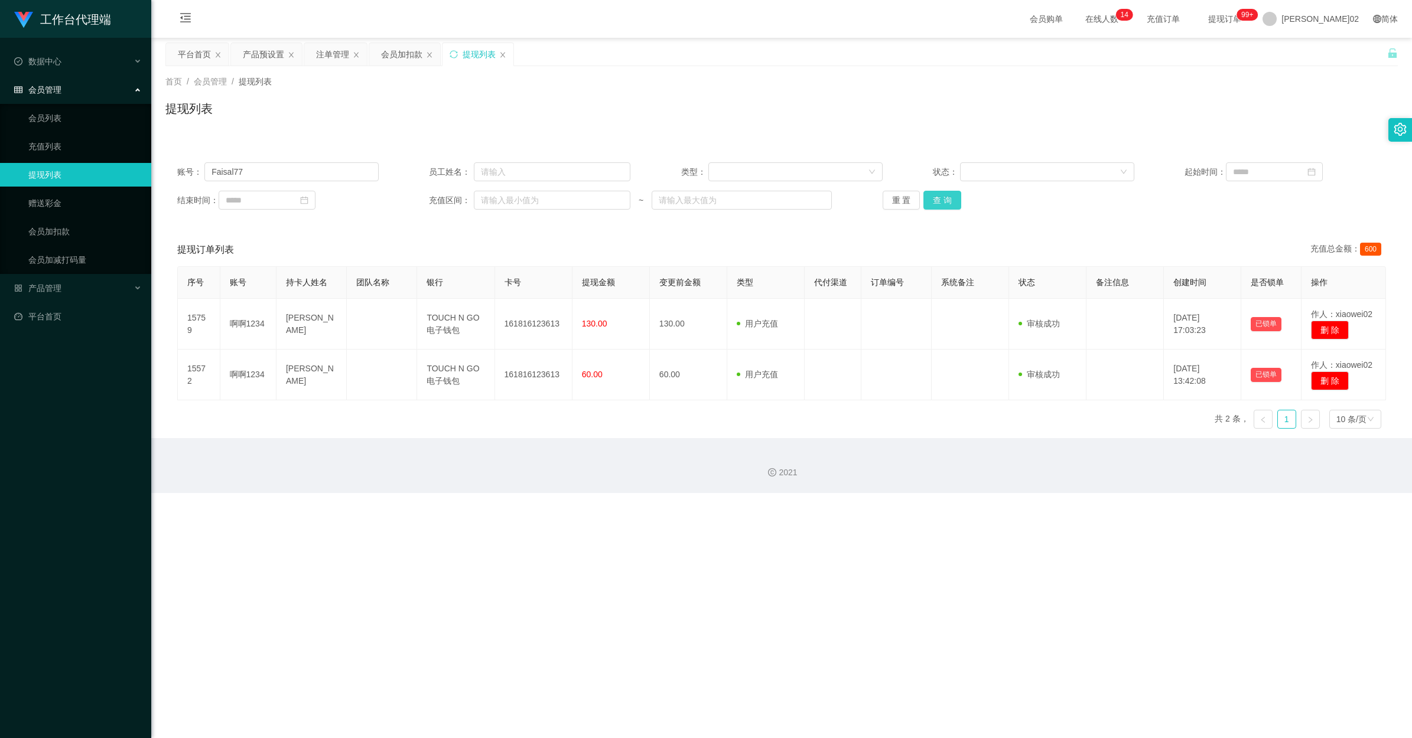
click at [799, 195] on button "查 询" at bounding box center [942, 200] width 38 height 19
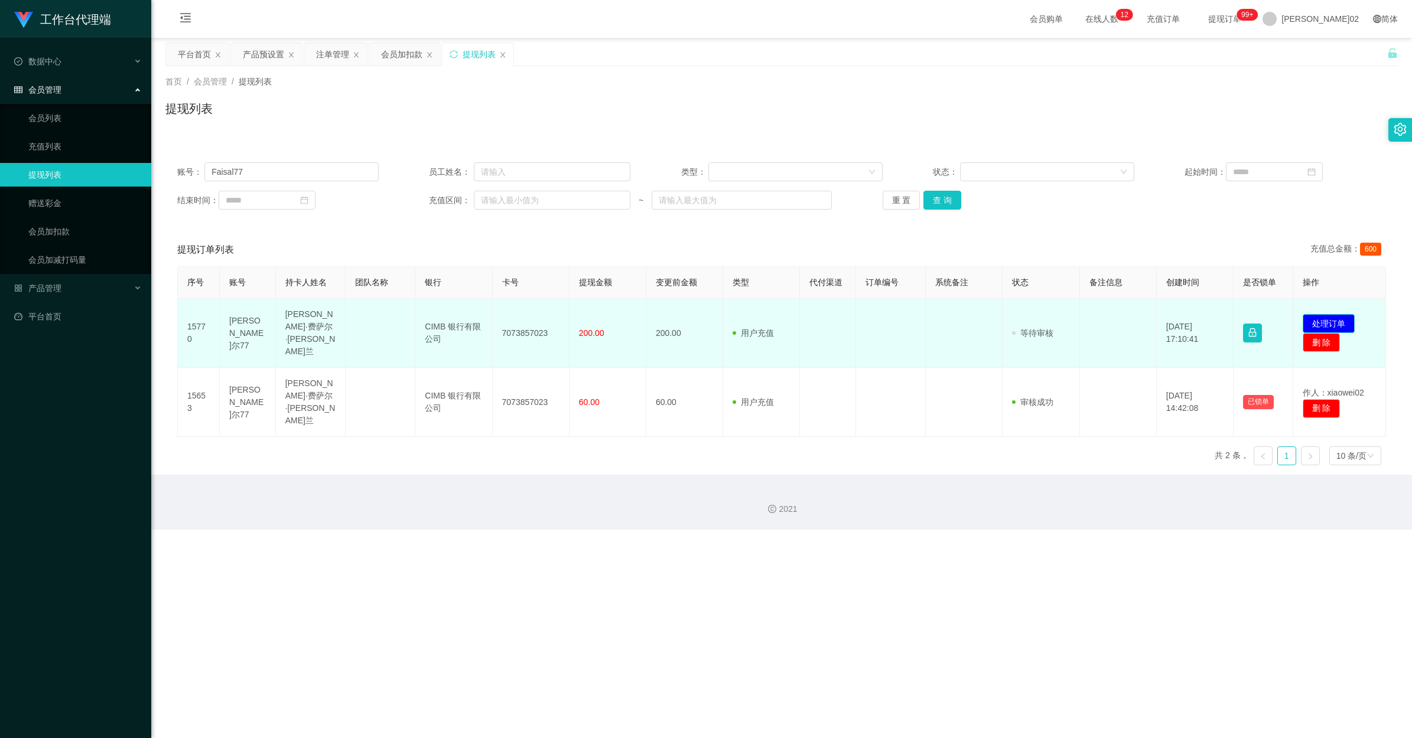
click at [799, 314] on button "处理订单" at bounding box center [1328, 323] width 52 height 19
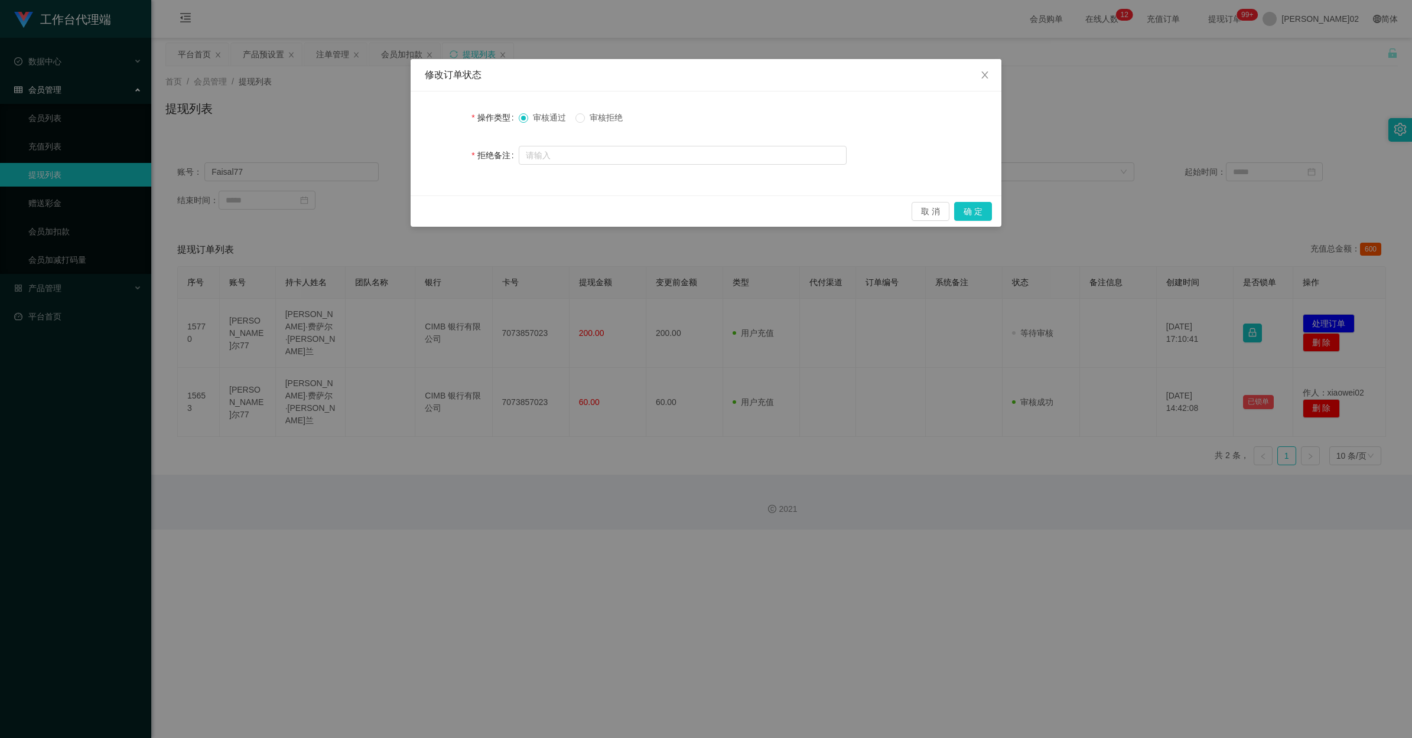
drag, startPoint x: 572, startPoint y: 110, endPoint x: 582, endPoint y: 123, distance: 16.8
click at [571, 110] on div "审核通过 审核拒绝" at bounding box center [683, 118] width 328 height 24
click at [585, 125] on div "审核通过 审核拒绝" at bounding box center [683, 118] width 328 height 24
click at [586, 116] on span "审核拒绝" at bounding box center [606, 117] width 43 height 9
click at [799, 208] on button "确 定" at bounding box center [973, 211] width 38 height 19
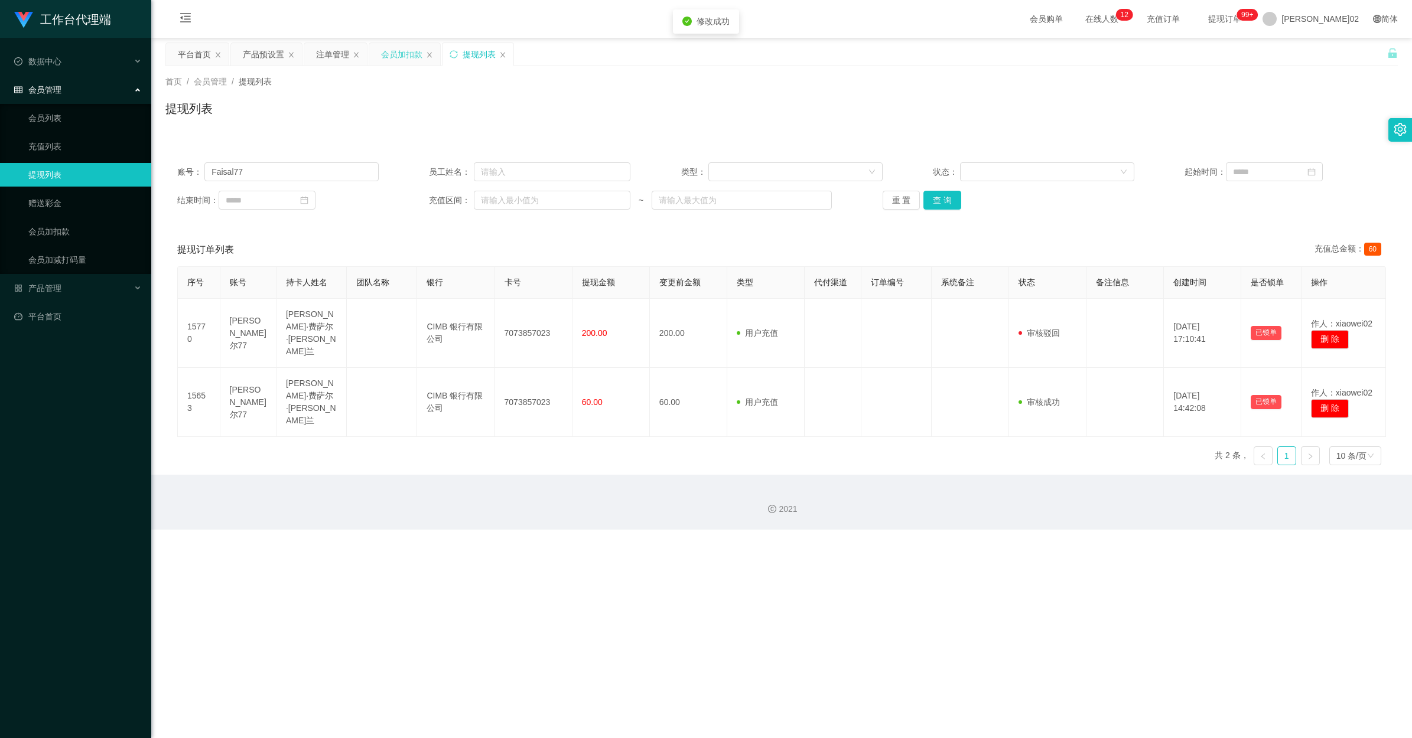
click at [396, 46] on div "会员加扣款" at bounding box center [401, 54] width 41 height 22
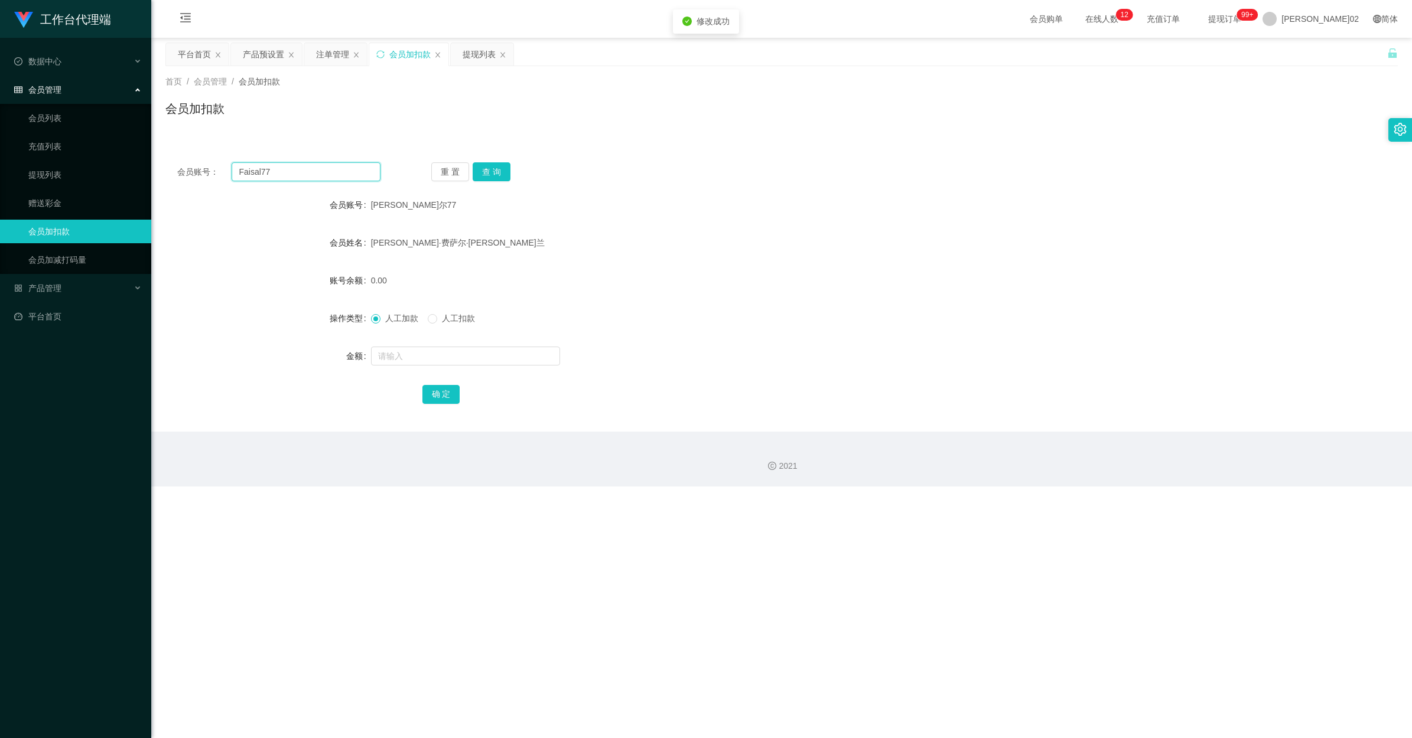
drag, startPoint x: 323, startPoint y: 178, endPoint x: 164, endPoint y: 178, distance: 159.5
click at [164, 178] on main "关闭左侧 关闭右侧 关闭其它 刷新页面 平台首页 产品预设置 注单管理 会员加扣款 提现列表 首页 / 会员管理 / 会员加扣款 / 会员加扣款 会员账号： …" at bounding box center [781, 235] width 1260 height 394
click at [494, 172] on button "查 询" at bounding box center [492, 171] width 38 height 19
drag, startPoint x: 739, startPoint y: 227, endPoint x: 780, endPoint y: 200, distance: 49.8
click at [739, 227] on form "会员账号 费萨尔77 会员姓名 穆罕默德·费萨尔·罗斯兰 账号余额 200.00 操作类型 人工加款 人工扣款 金额 确 定" at bounding box center [781, 299] width 1232 height 213
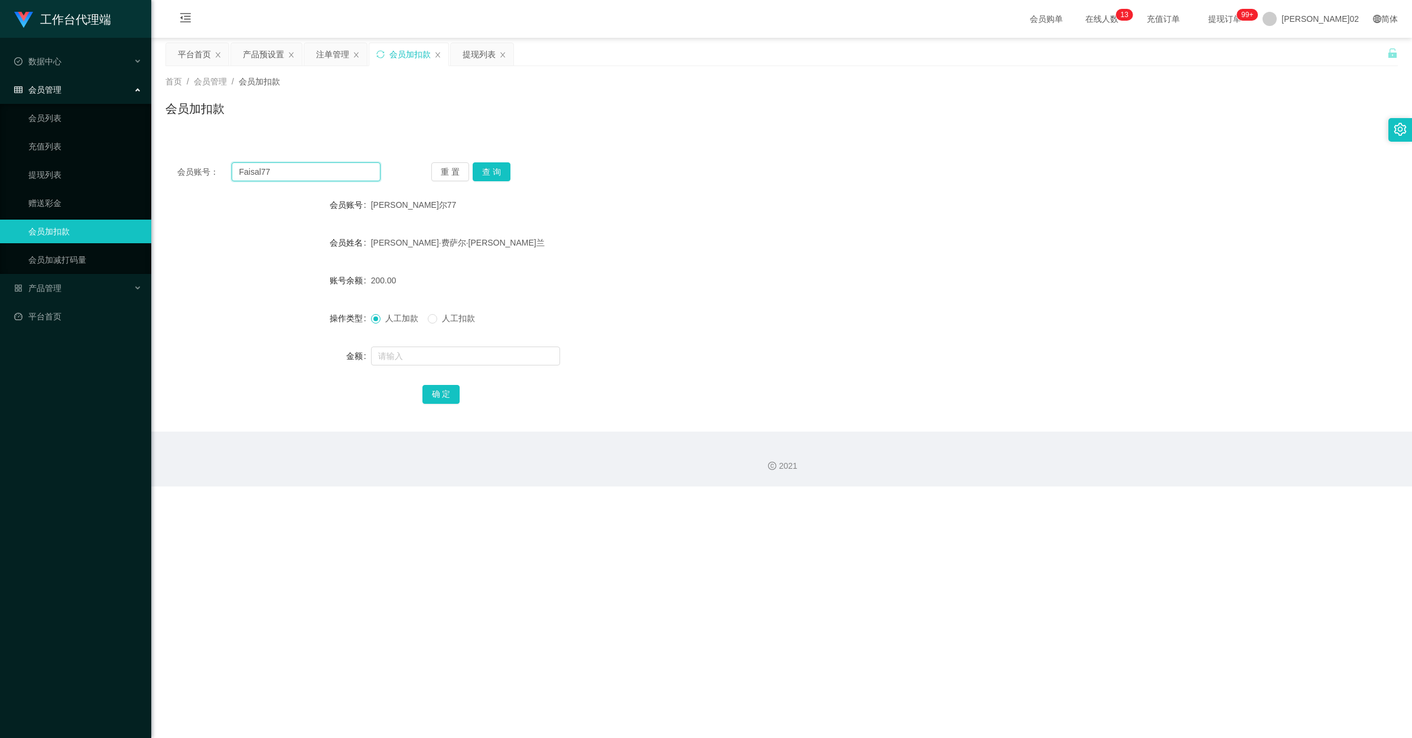
drag, startPoint x: 310, startPoint y: 175, endPoint x: -3, endPoint y: 175, distance: 313.0
click at [0, 175] on html "工作台代理端 数据中心 会员管理 会员列表 充值列表 提现列表 赠送彩金 会员加扣款 会员加减打码量 产品管理 开奖记录 注单管理 产品列表 即时注单 产品预…" at bounding box center [706, 369] width 1412 height 738
click at [498, 181] on button "查 询" at bounding box center [492, 171] width 38 height 19
click at [408, 356] on input "text" at bounding box center [465, 356] width 189 height 19
type input "70"
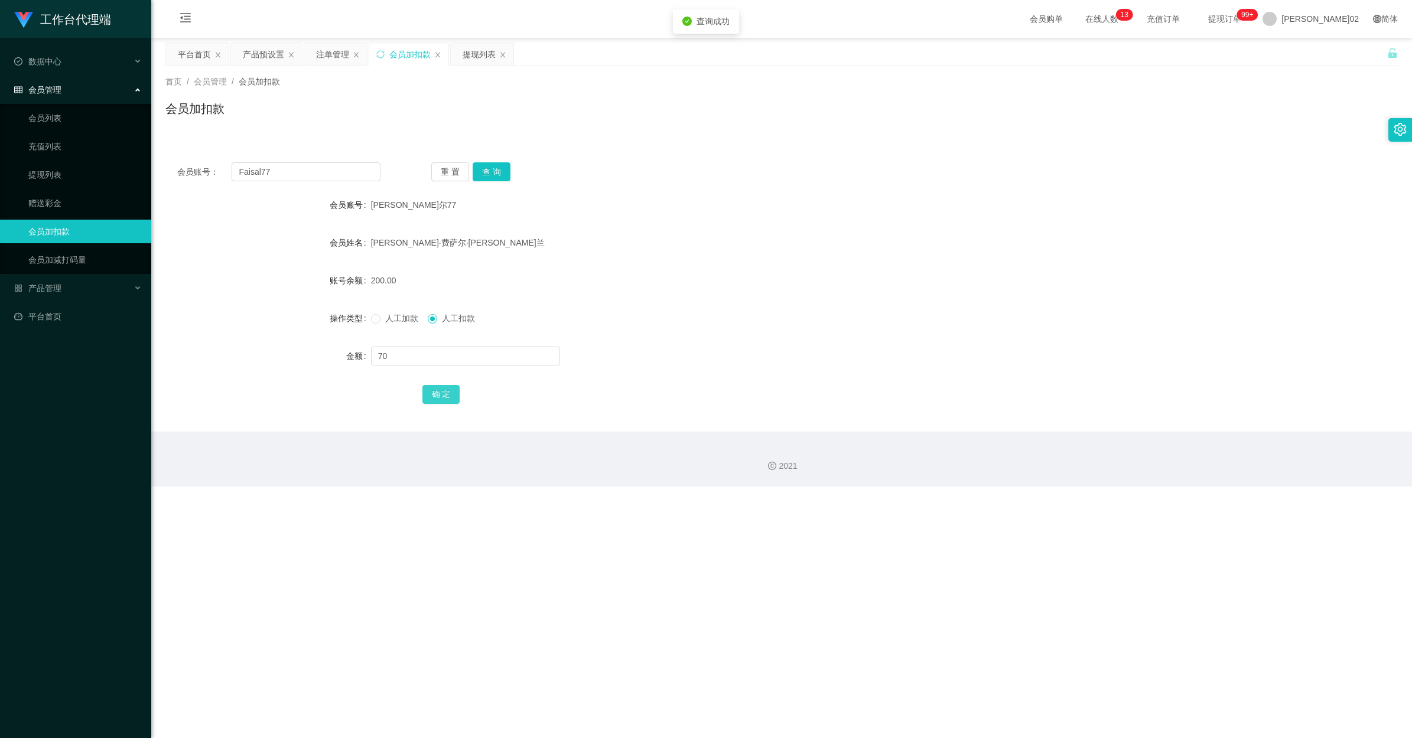
click at [432, 396] on button "确 定" at bounding box center [441, 394] width 38 height 19
drag, startPoint x: 672, startPoint y: 304, endPoint x: 700, endPoint y: 305, distance: 28.4
click at [672, 304] on form "会员账号 费萨尔77 会员姓名 穆罕默德·费萨尔·罗斯兰 账号余额 130.00 操作类型 人工加款 人工扣款 金额 确 定" at bounding box center [781, 299] width 1232 height 213
click at [270, 61] on div "产品预设置" at bounding box center [263, 54] width 41 height 22
